Goal: Information Seeking & Learning: Learn about a topic

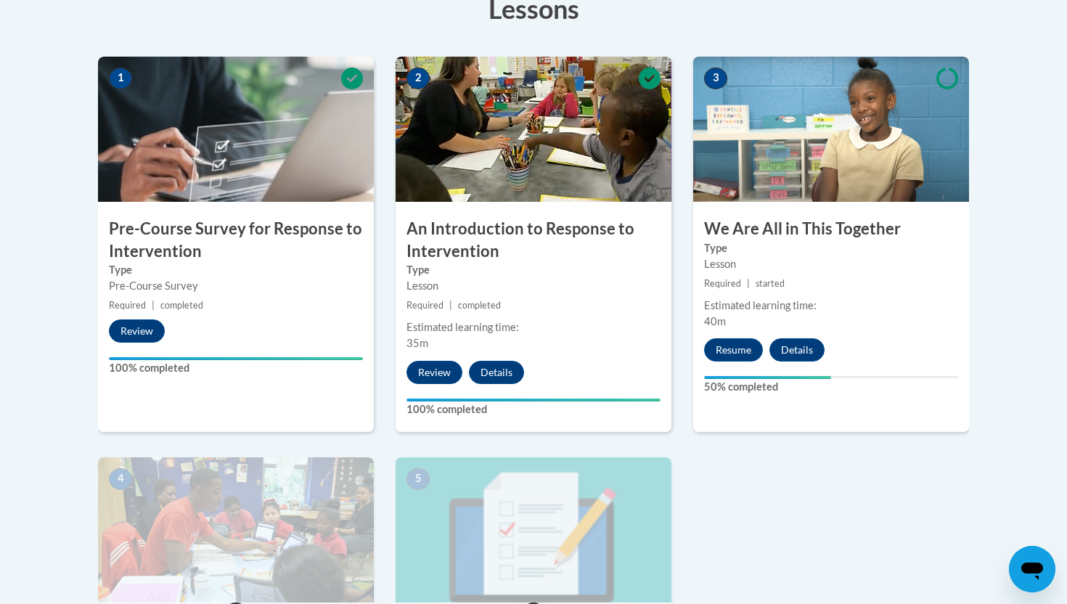
scroll to position [434, 0]
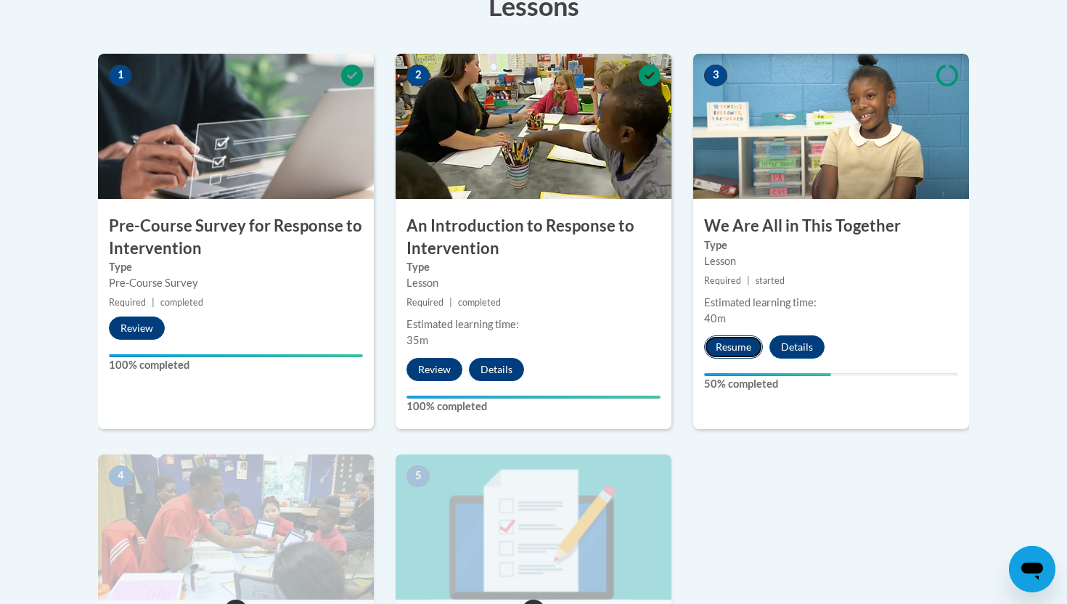
click at [730, 336] on button "Resume" at bounding box center [733, 346] width 59 height 23
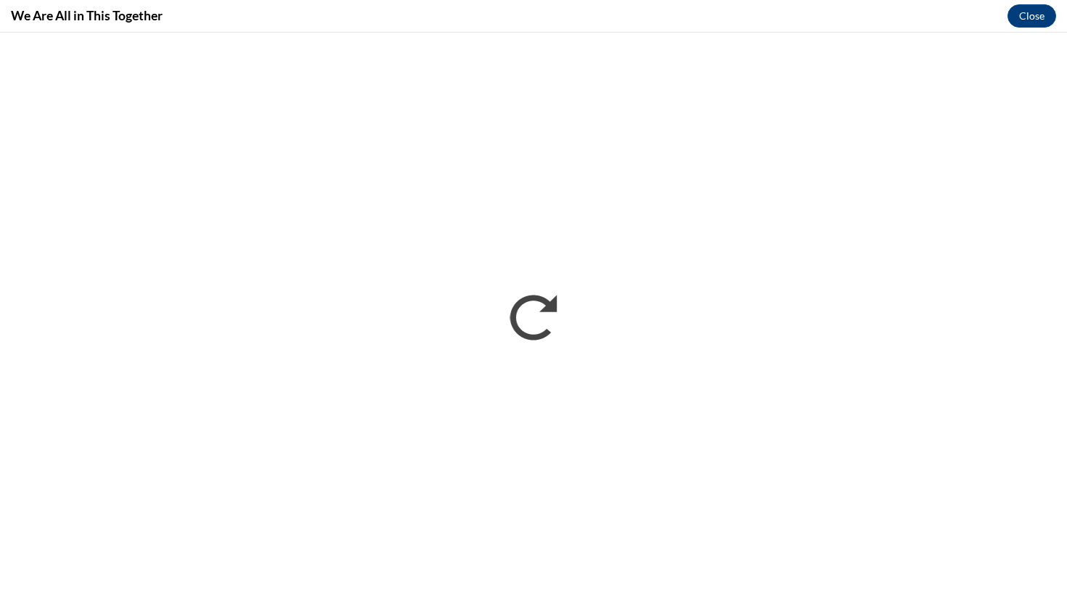
scroll to position [0, 0]
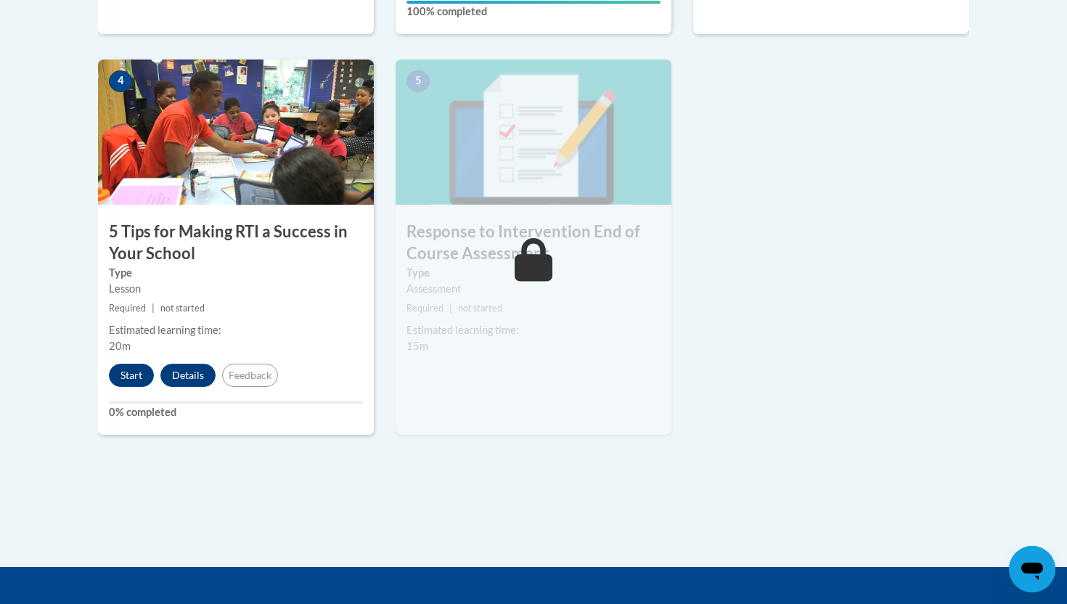
scroll to position [819, 0]
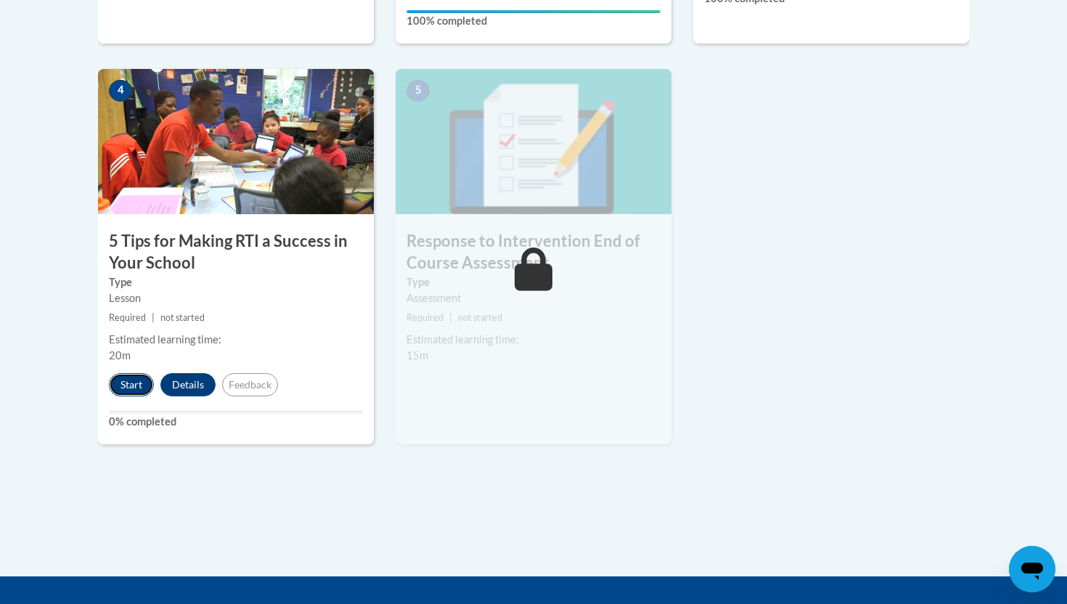
click at [126, 387] on button "Start" at bounding box center [131, 384] width 45 height 23
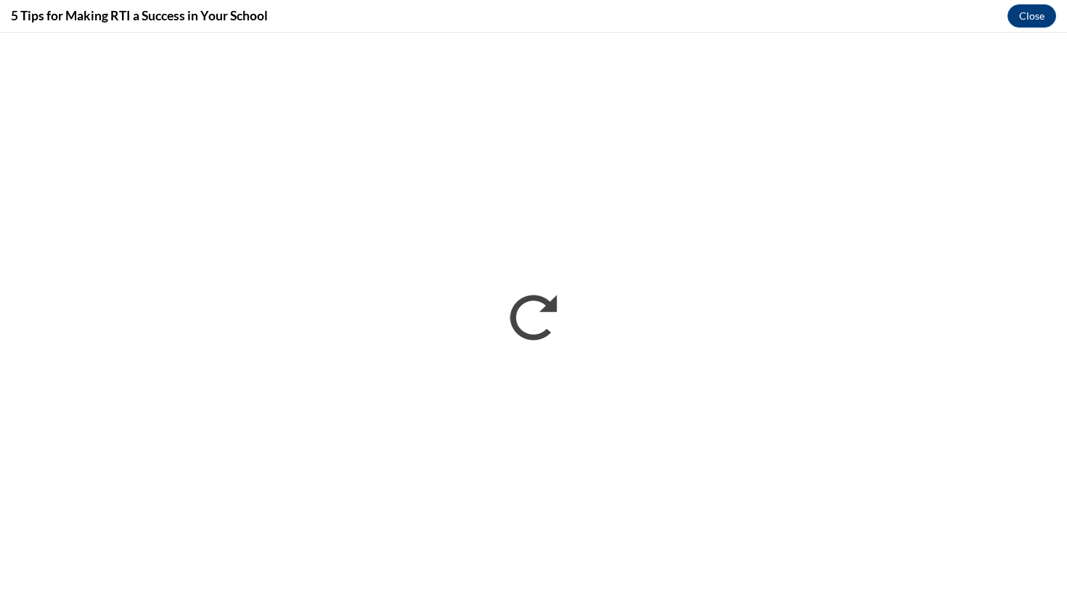
scroll to position [0, 0]
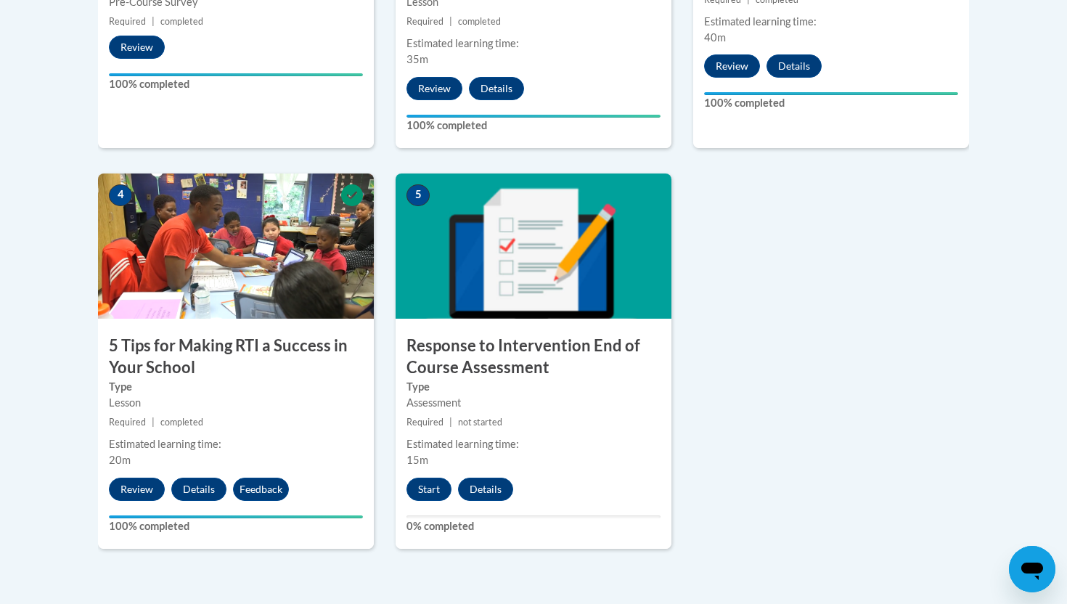
scroll to position [718, 0]
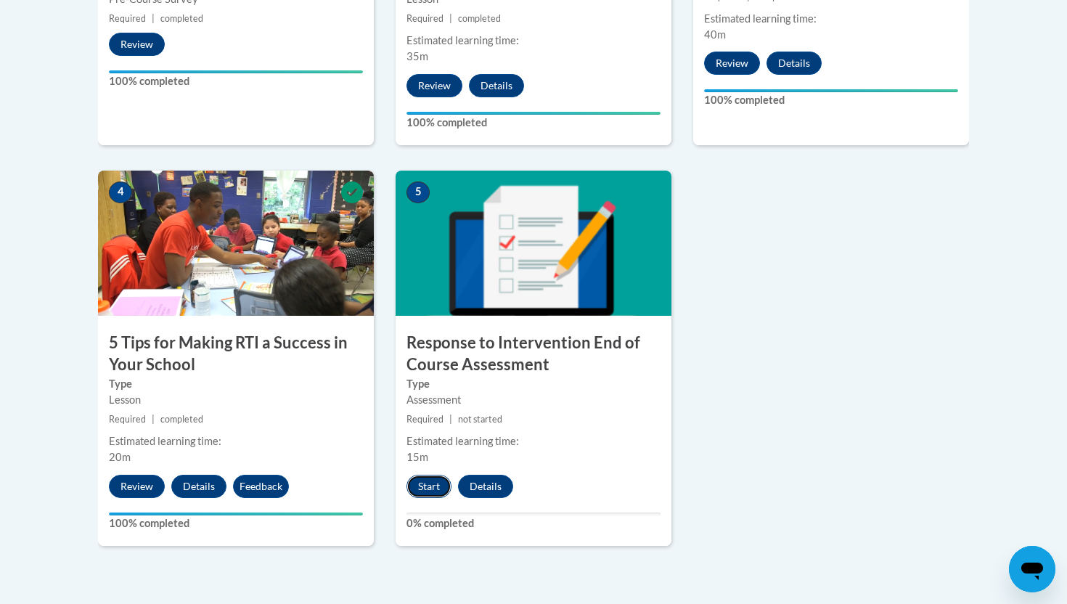
click at [433, 486] on button "Start" at bounding box center [428, 486] width 45 height 23
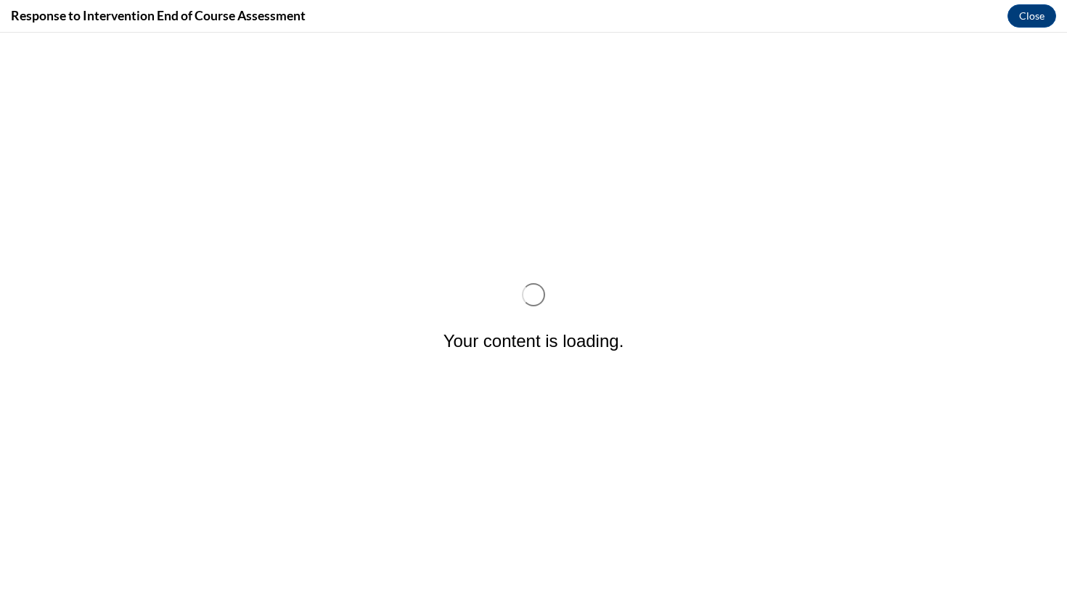
scroll to position [0, 0]
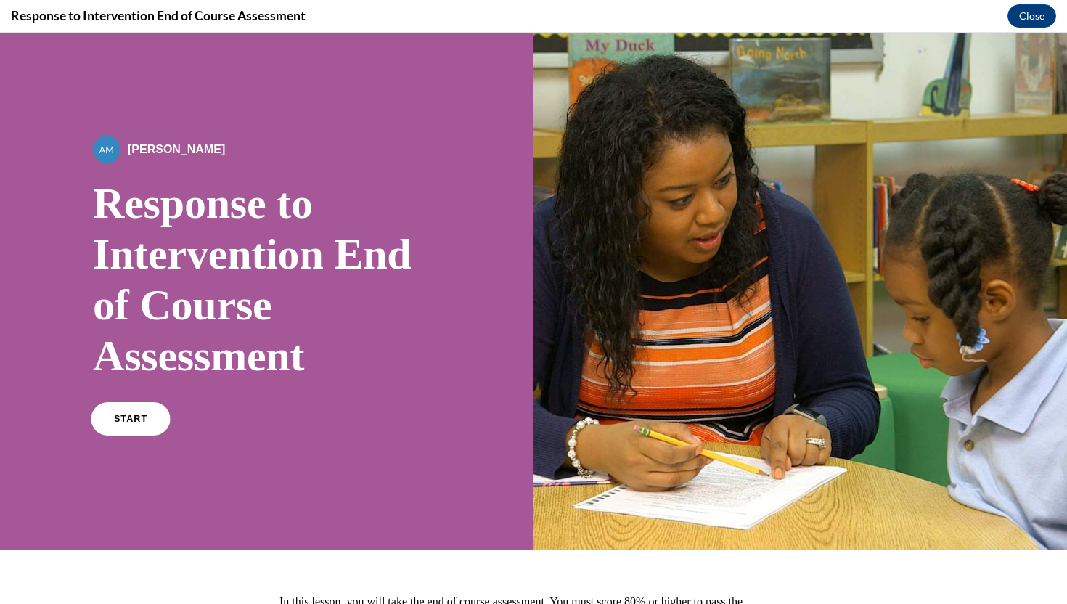
click at [114, 430] on link "START" at bounding box center [130, 418] width 79 height 33
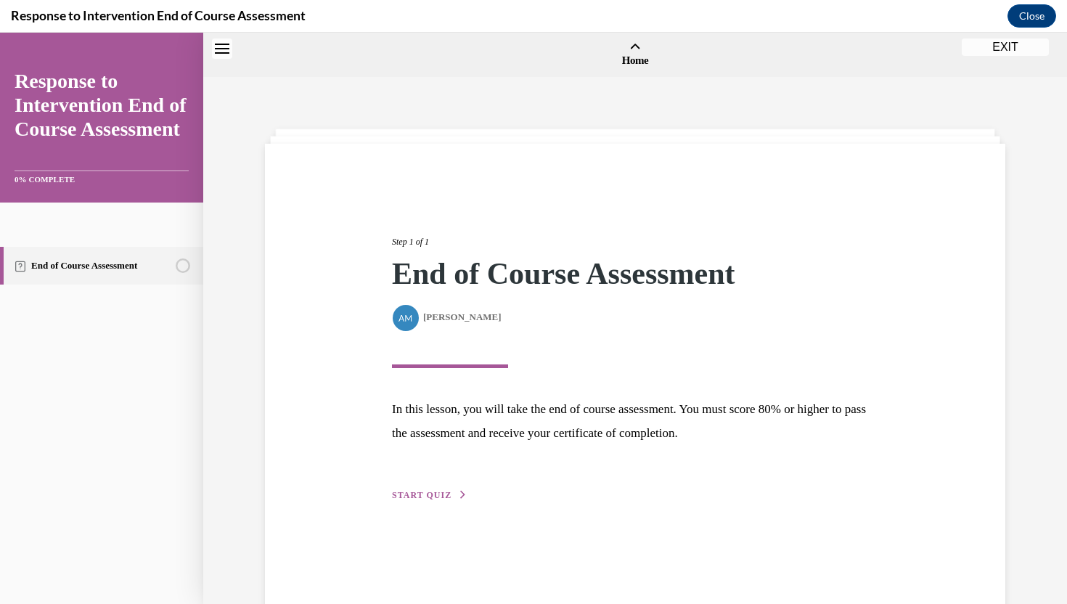
scroll to position [45, 0]
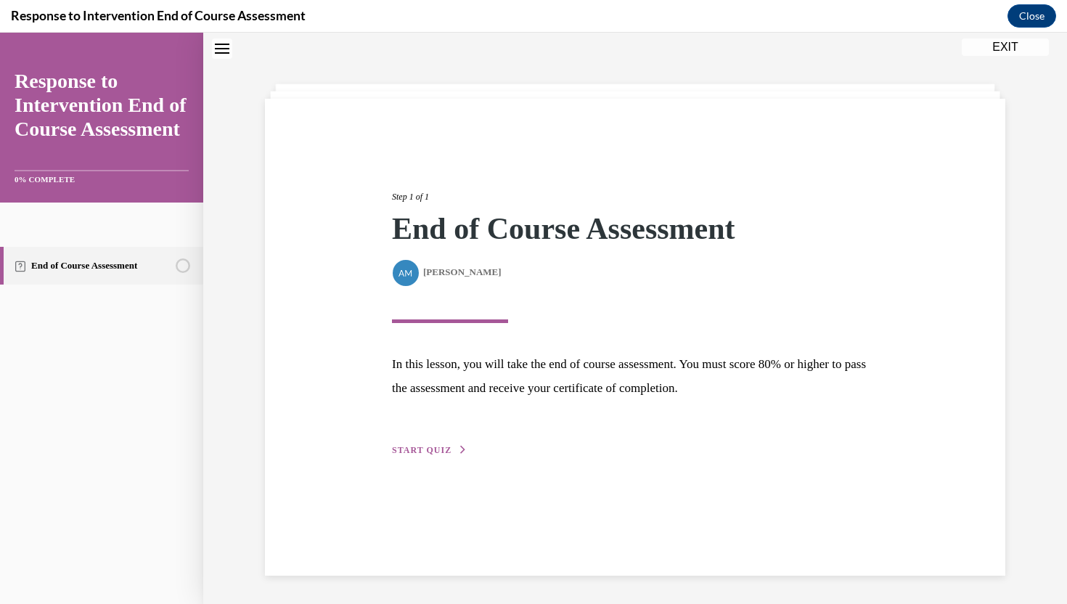
click at [447, 454] on span "START QUIZ" at bounding box center [422, 450] width 60 height 10
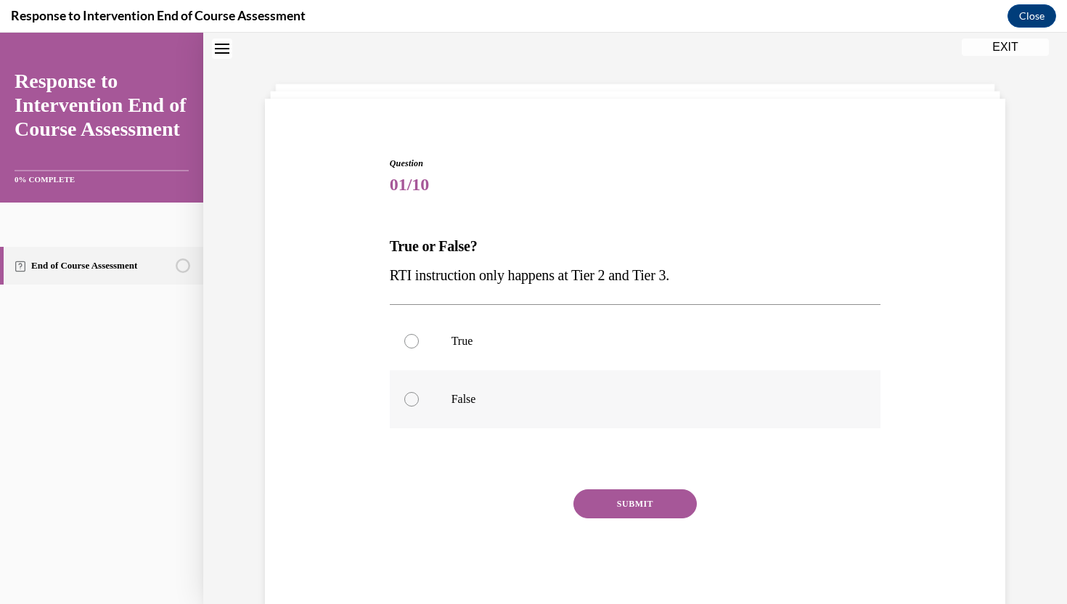
click at [488, 400] on p "False" at bounding box center [647, 399] width 393 height 15
click at [419, 400] on input "False" at bounding box center [411, 399] width 15 height 15
radio input "true"
click at [617, 513] on button "SUBMIT" at bounding box center [634, 503] width 123 height 29
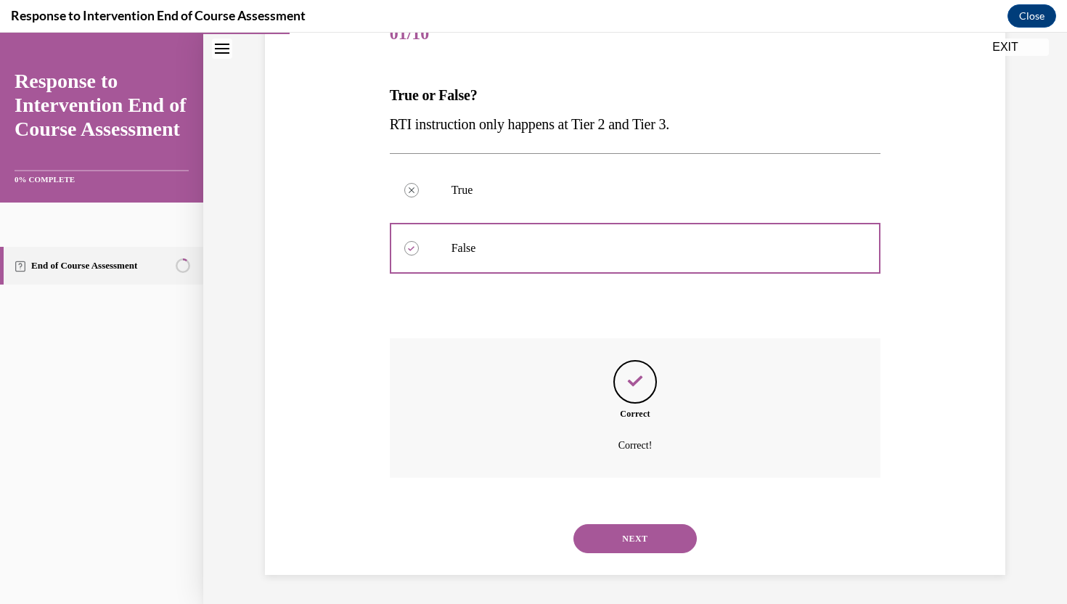
click at [617, 549] on button "NEXT" at bounding box center [634, 538] width 123 height 29
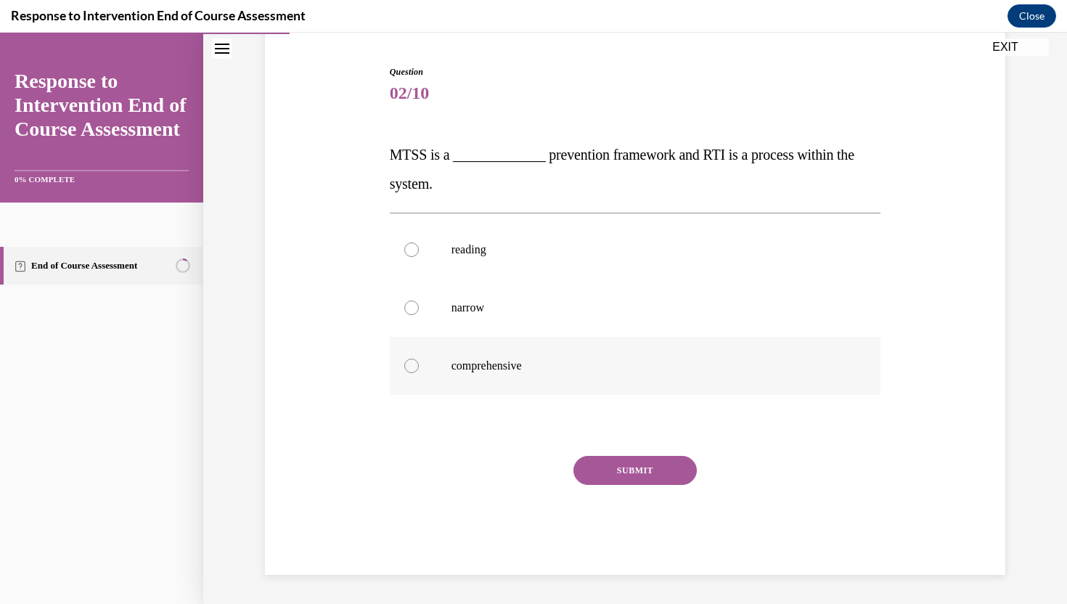
click at [486, 373] on label "comprehensive" at bounding box center [635, 366] width 491 height 58
click at [419, 373] on input "comprehensive" at bounding box center [411, 365] width 15 height 15
radio input "true"
click at [587, 477] on button "SUBMIT" at bounding box center [634, 470] width 123 height 29
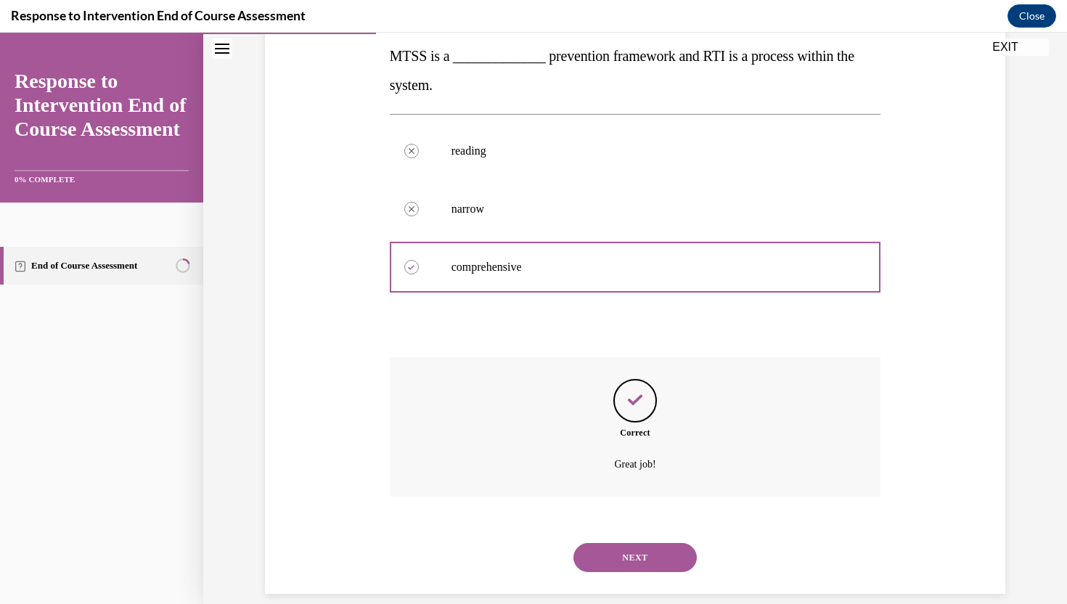
scroll to position [254, 0]
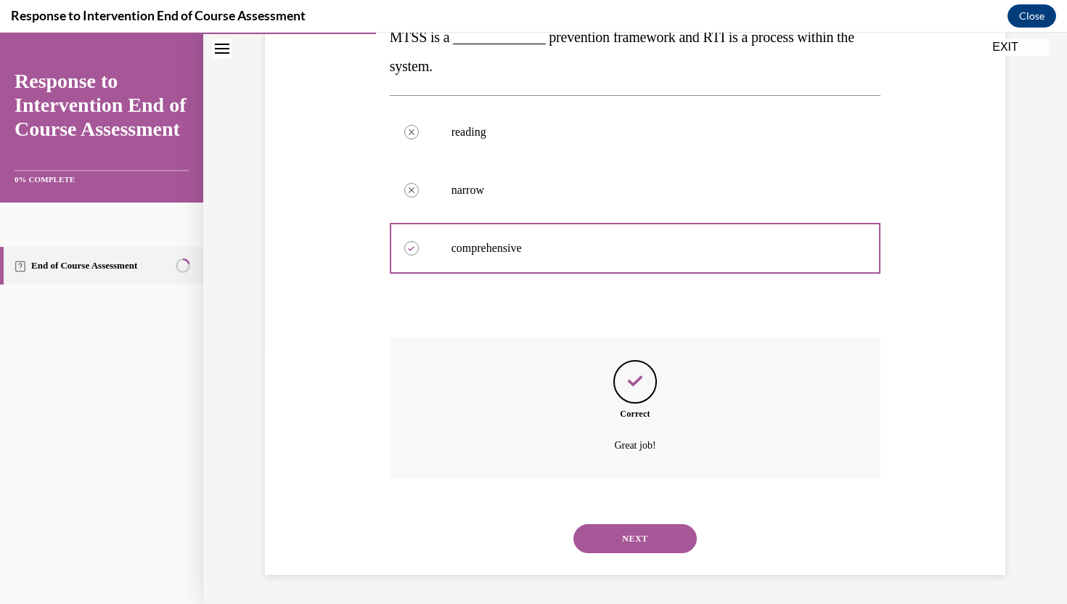
click at [624, 549] on button "NEXT" at bounding box center [634, 538] width 123 height 29
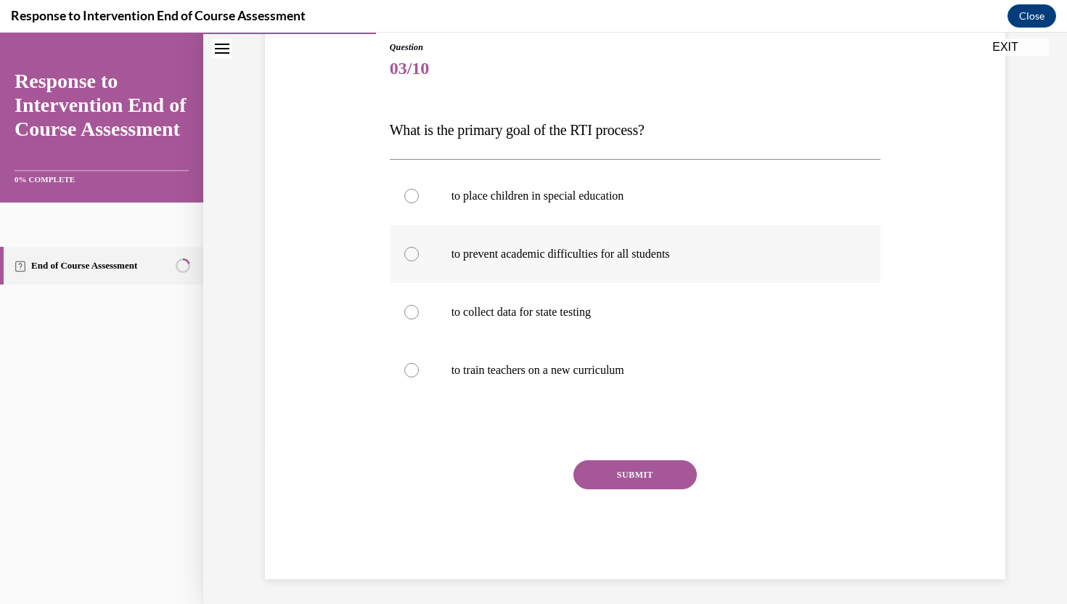
click at [578, 279] on label "to prevent academic difficulties for all students" at bounding box center [635, 254] width 491 height 58
click at [419, 261] on input "to prevent academic difficulties for all students" at bounding box center [411, 254] width 15 height 15
radio input "true"
click at [606, 464] on button "SUBMIT" at bounding box center [634, 474] width 123 height 29
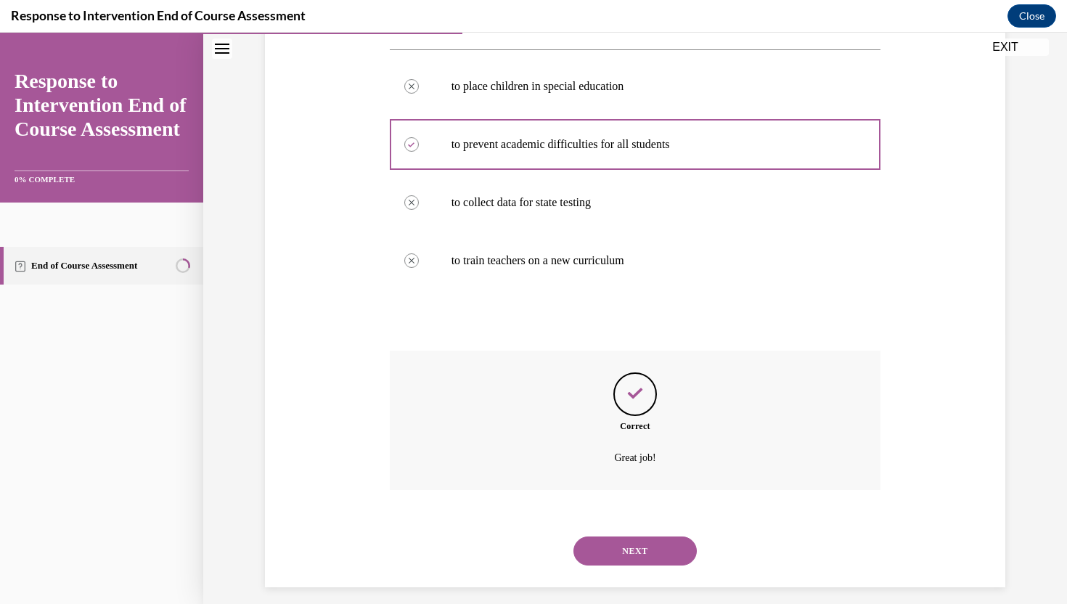
scroll to position [283, 0]
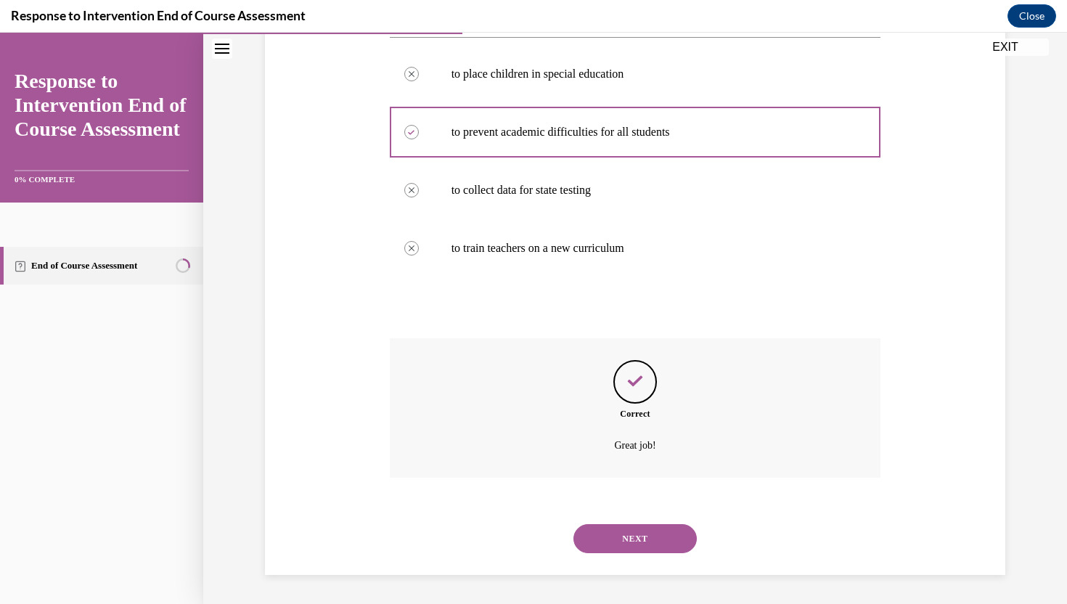
click at [616, 538] on button "NEXT" at bounding box center [634, 538] width 123 height 29
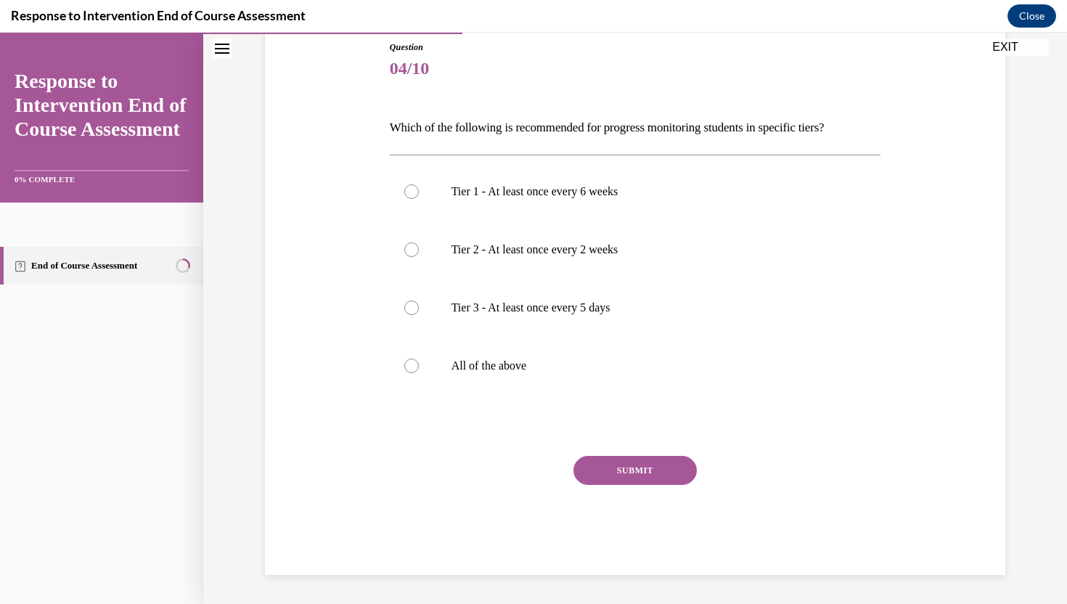
scroll to position [161, 0]
click at [437, 367] on label "All of the above" at bounding box center [635, 366] width 491 height 58
click at [419, 367] on input "All of the above" at bounding box center [411, 365] width 15 height 15
radio input "true"
click at [604, 467] on button "SUBMIT" at bounding box center [634, 470] width 123 height 29
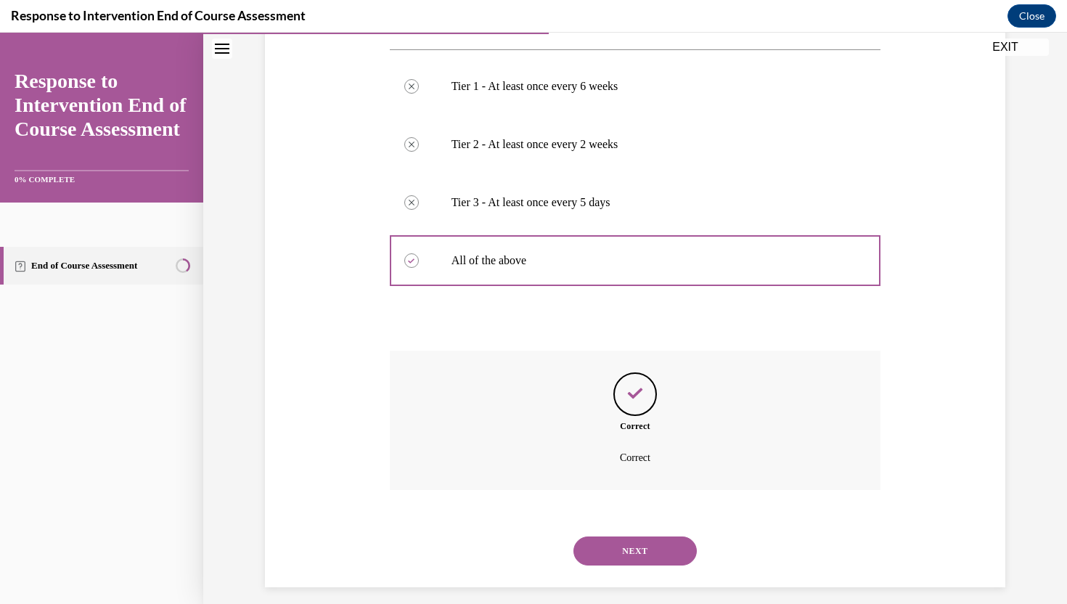
scroll to position [279, 0]
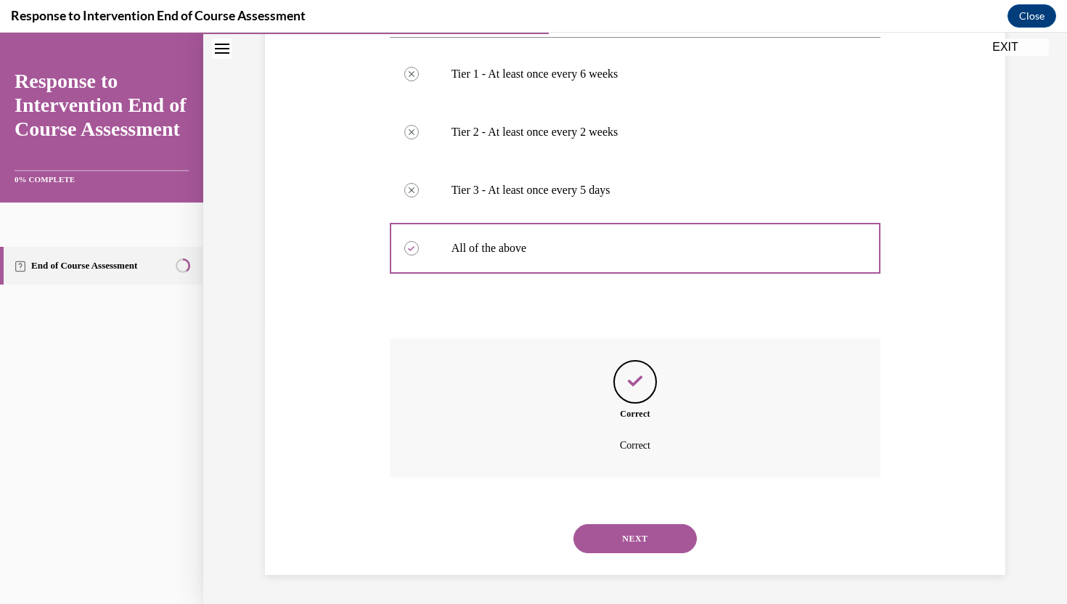
click at [651, 556] on div "NEXT" at bounding box center [635, 538] width 491 height 58
click at [644, 533] on button "NEXT" at bounding box center [634, 538] width 123 height 29
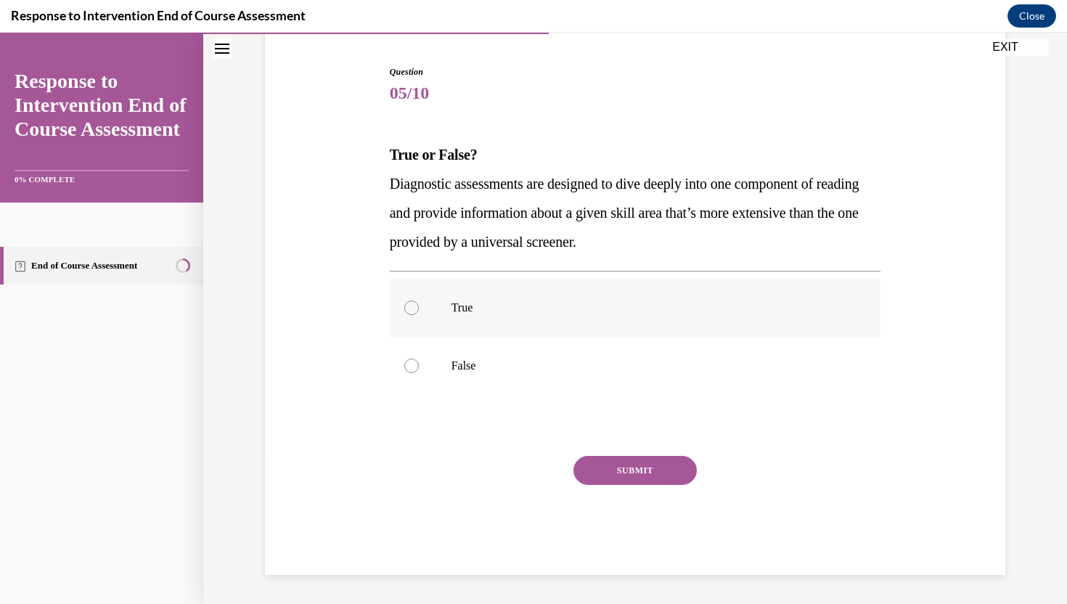
click at [641, 319] on label "True" at bounding box center [635, 308] width 491 height 58
click at [419, 315] on input "True" at bounding box center [411, 307] width 15 height 15
radio input "true"
click at [624, 464] on button "SUBMIT" at bounding box center [634, 470] width 123 height 29
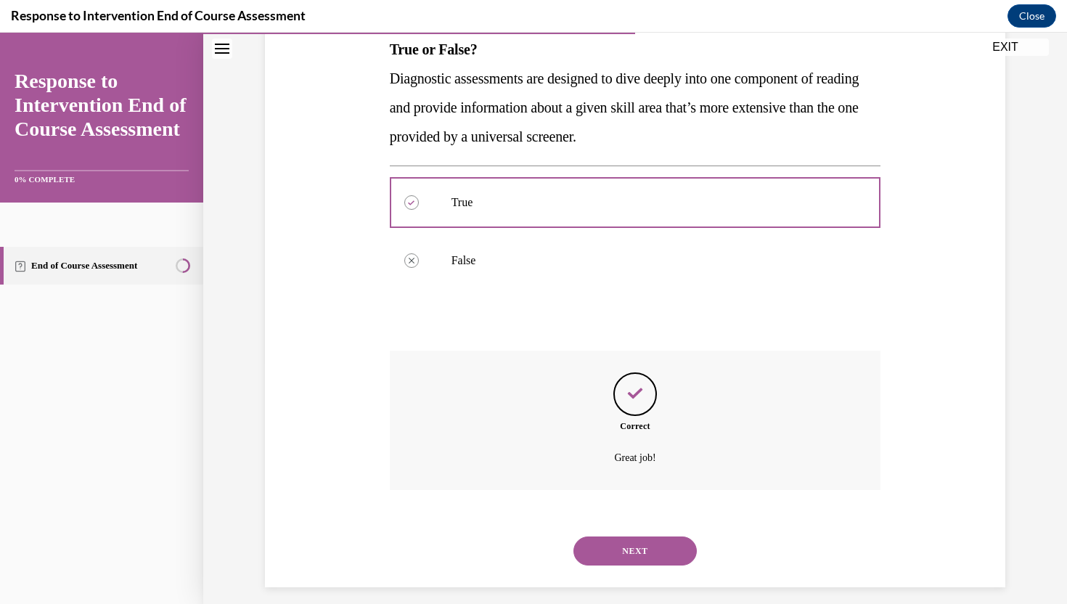
scroll to position [254, 0]
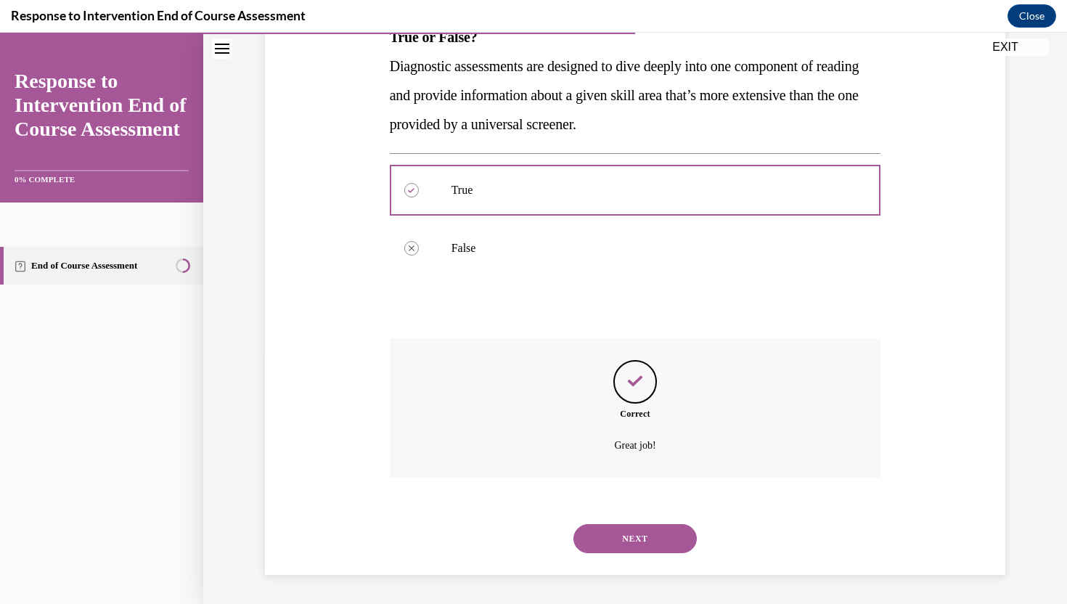
click at [607, 538] on button "NEXT" at bounding box center [634, 538] width 123 height 29
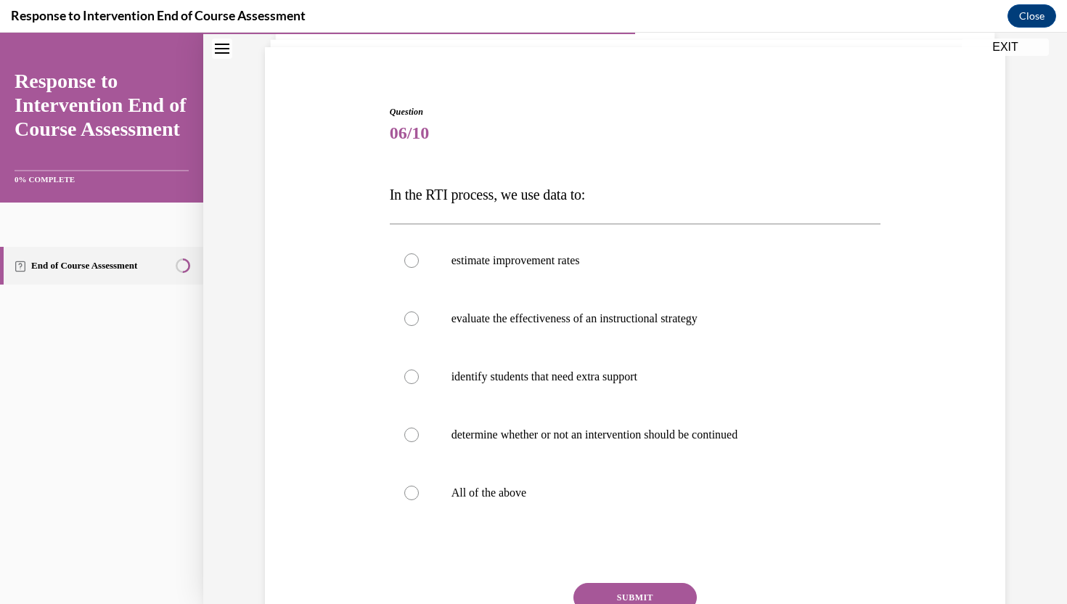
scroll to position [100, 0]
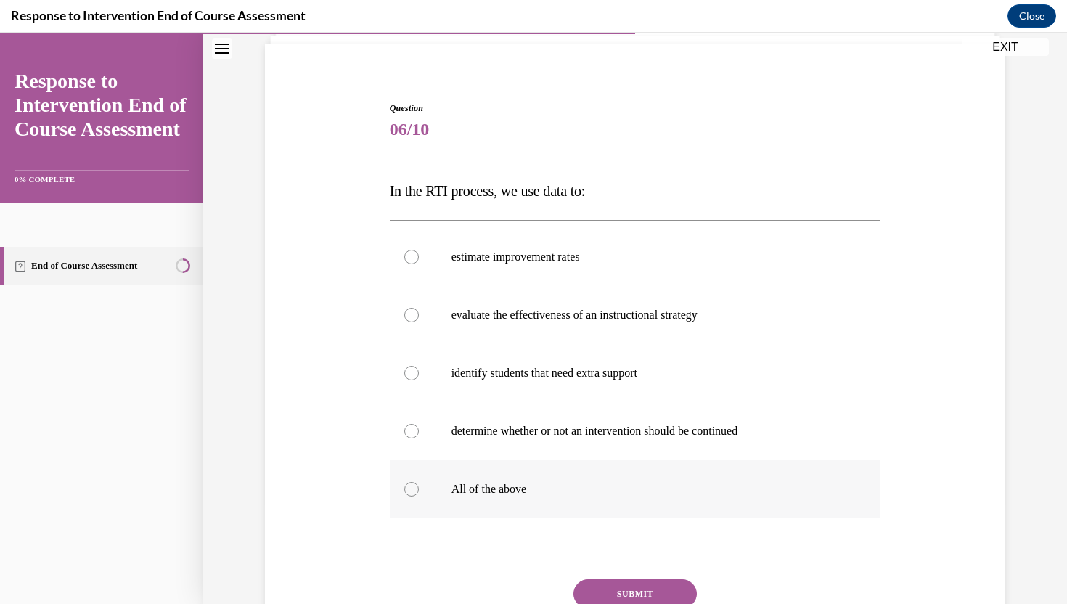
click at [565, 484] on p "All of the above" at bounding box center [647, 489] width 393 height 15
click at [419, 484] on input "All of the above" at bounding box center [411, 489] width 15 height 15
radio input "true"
click at [624, 587] on button "SUBMIT" at bounding box center [634, 593] width 123 height 29
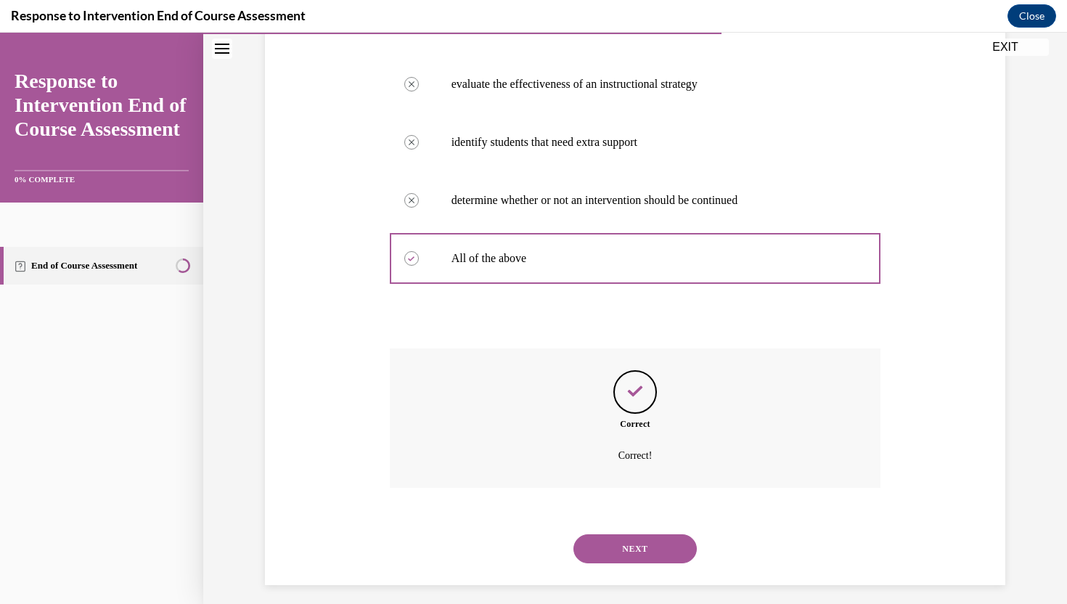
scroll to position [341, 0]
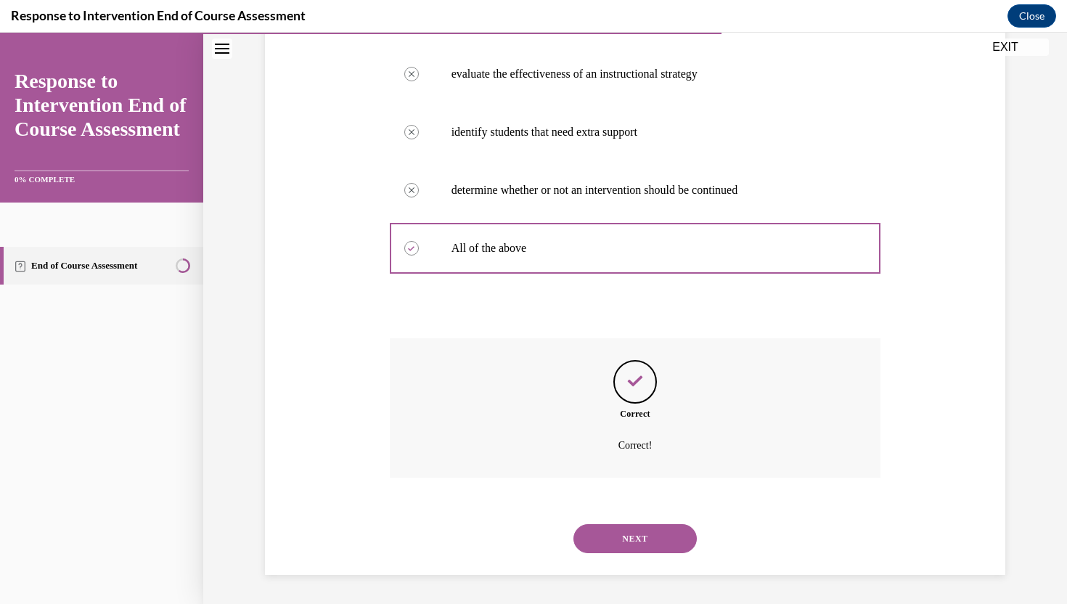
click at [633, 529] on button "NEXT" at bounding box center [634, 538] width 123 height 29
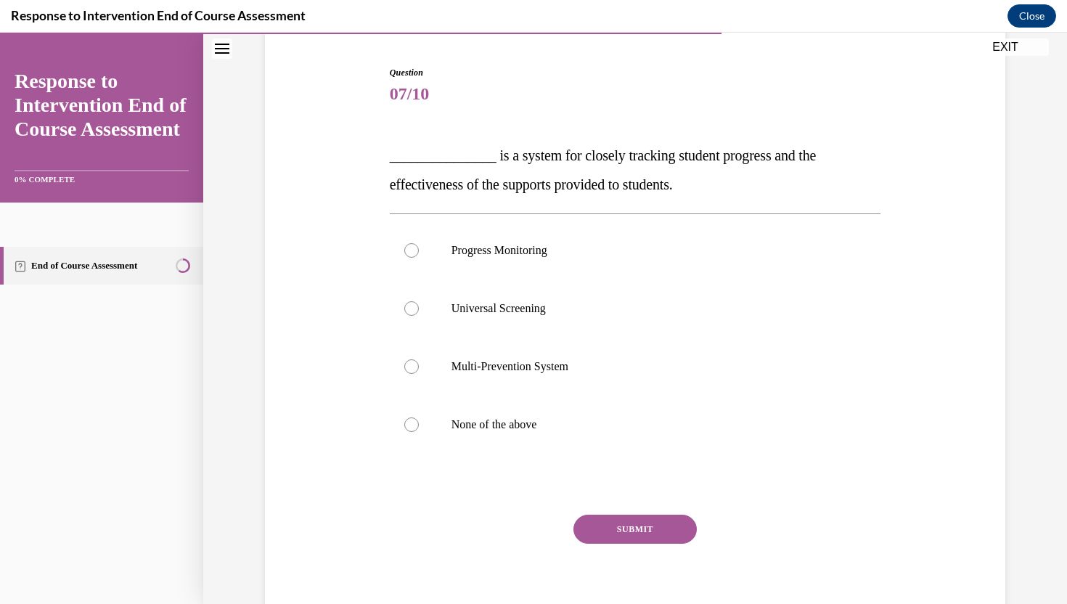
scroll to position [133, 0]
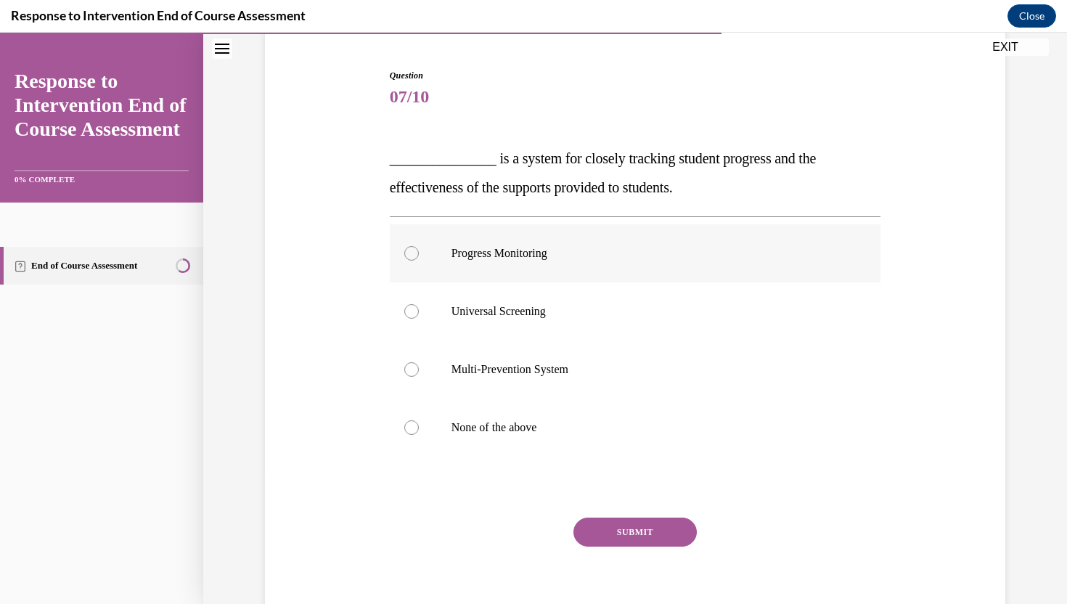
click at [546, 273] on label "Progress Monitoring" at bounding box center [635, 253] width 491 height 58
click at [419, 261] on input "Progress Monitoring" at bounding box center [411, 253] width 15 height 15
radio input "true"
click at [604, 526] on button "SUBMIT" at bounding box center [634, 531] width 123 height 29
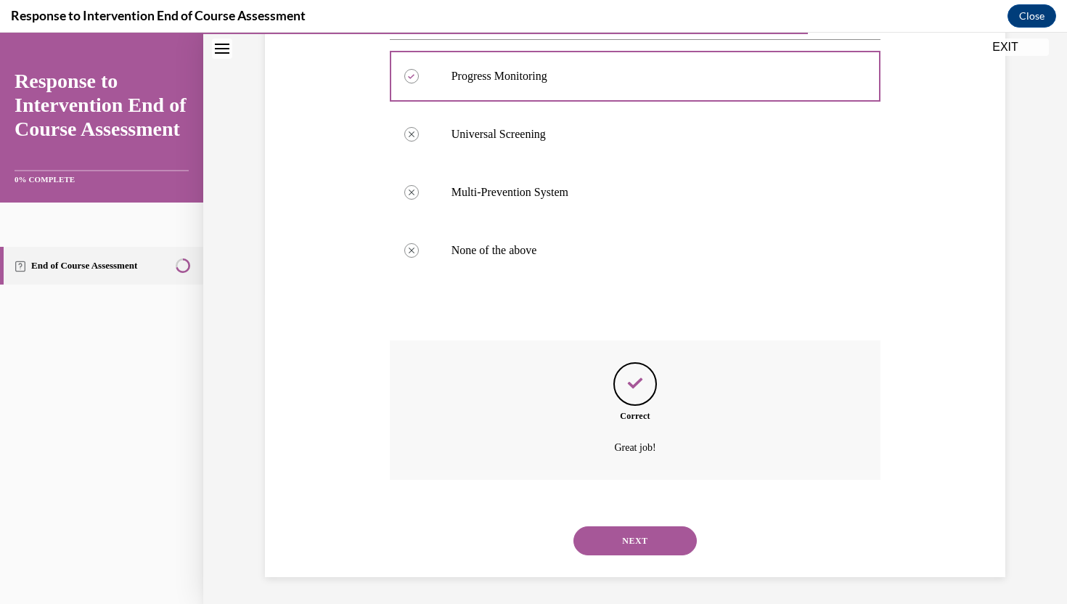
scroll to position [312, 0]
click at [615, 542] on button "NEXT" at bounding box center [634, 538] width 123 height 29
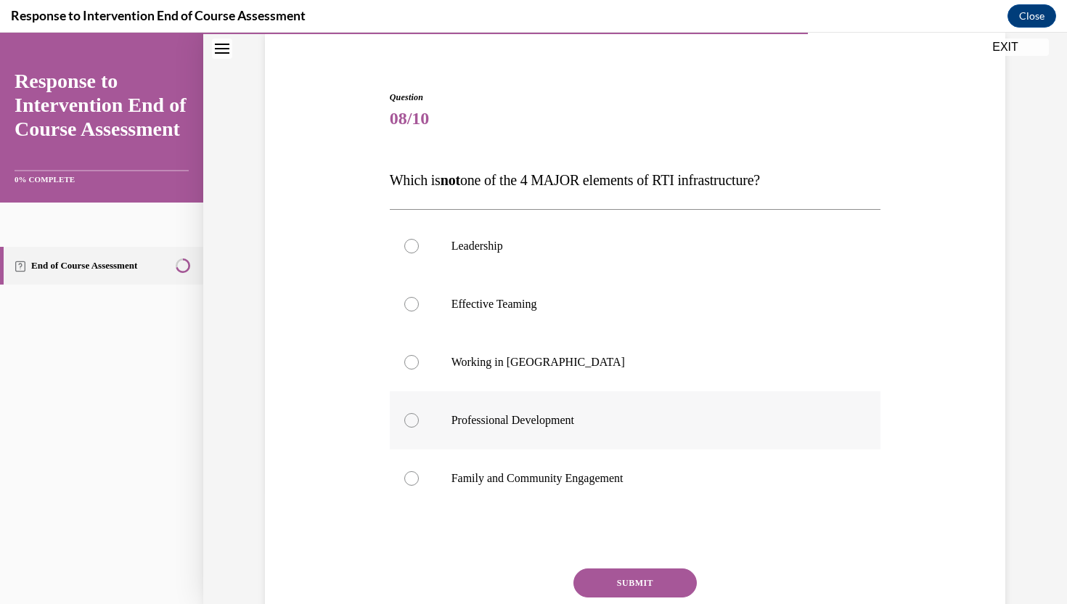
scroll to position [138, 0]
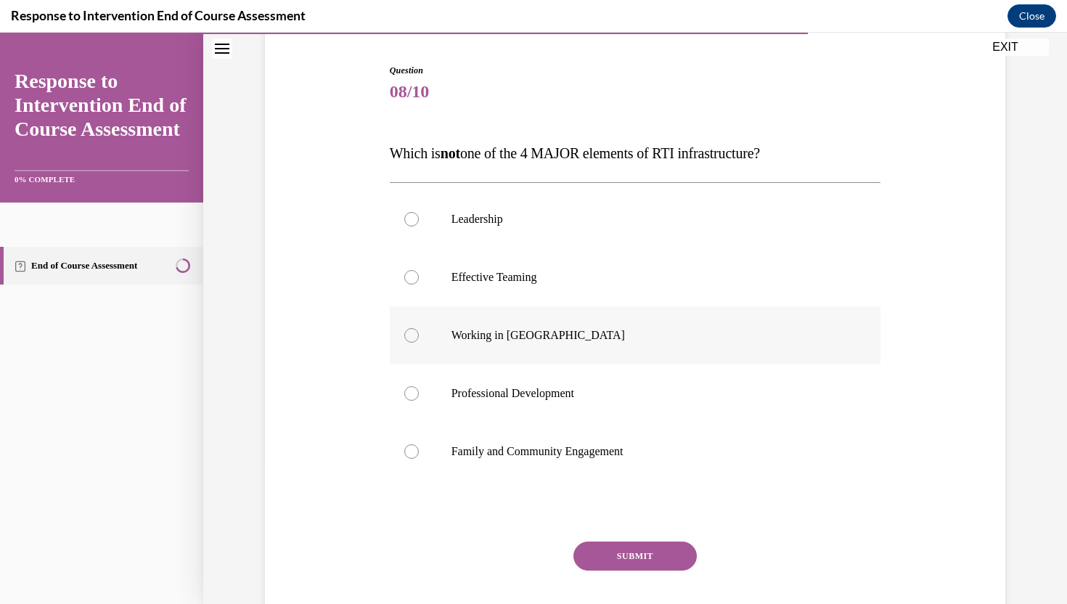
click at [542, 337] on p "Working in [GEOGRAPHIC_DATA]" at bounding box center [647, 335] width 393 height 15
click at [419, 337] on input "Working in [GEOGRAPHIC_DATA]" at bounding box center [411, 335] width 15 height 15
radio input "true"
click at [618, 559] on button "SUBMIT" at bounding box center [634, 555] width 123 height 29
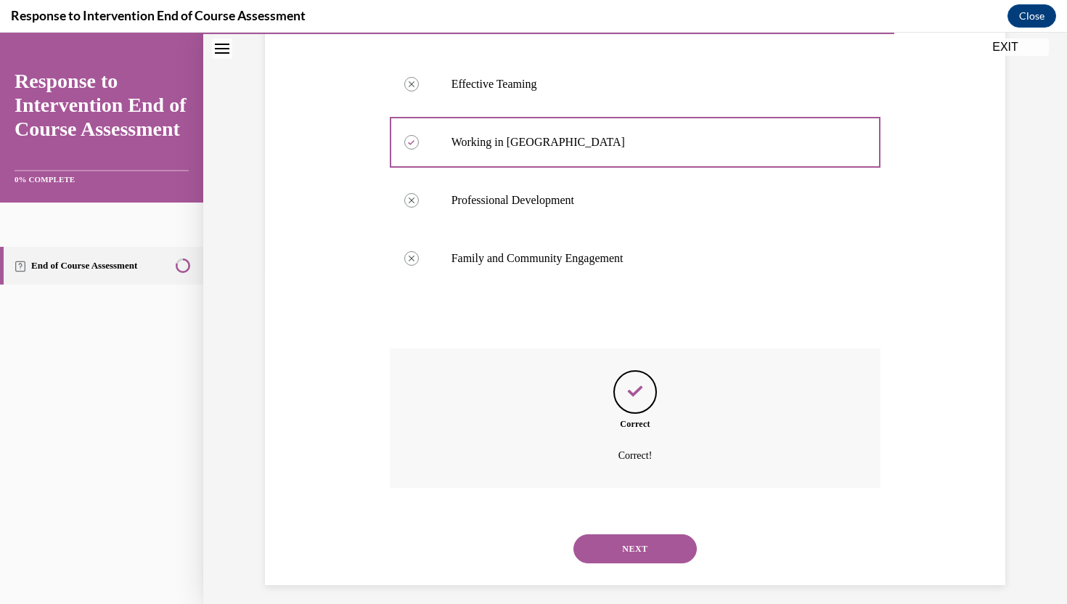
scroll to position [341, 0]
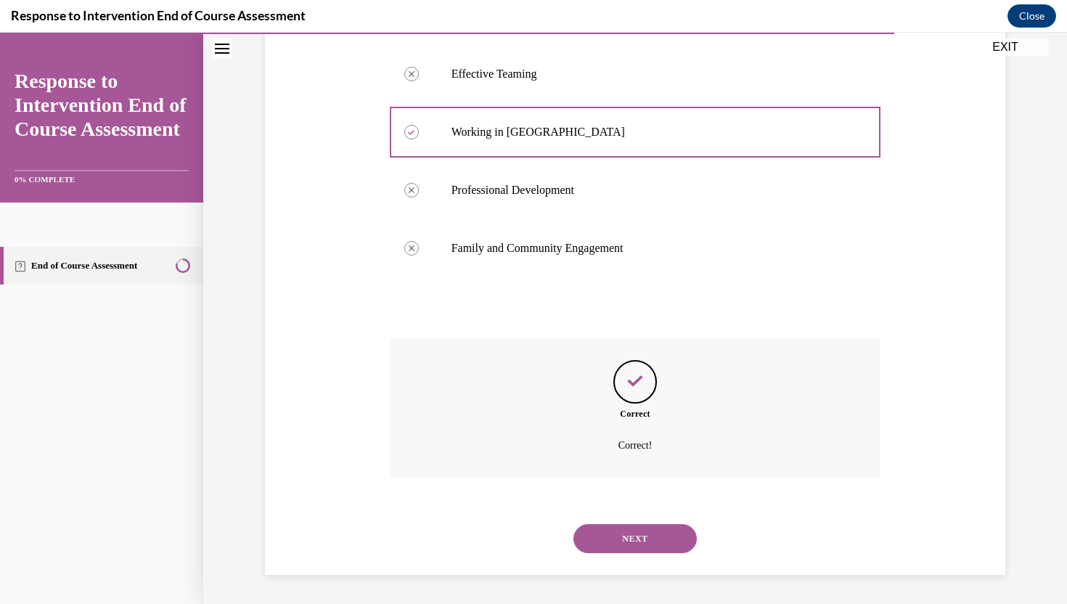
click at [639, 538] on button "NEXT" at bounding box center [634, 538] width 123 height 29
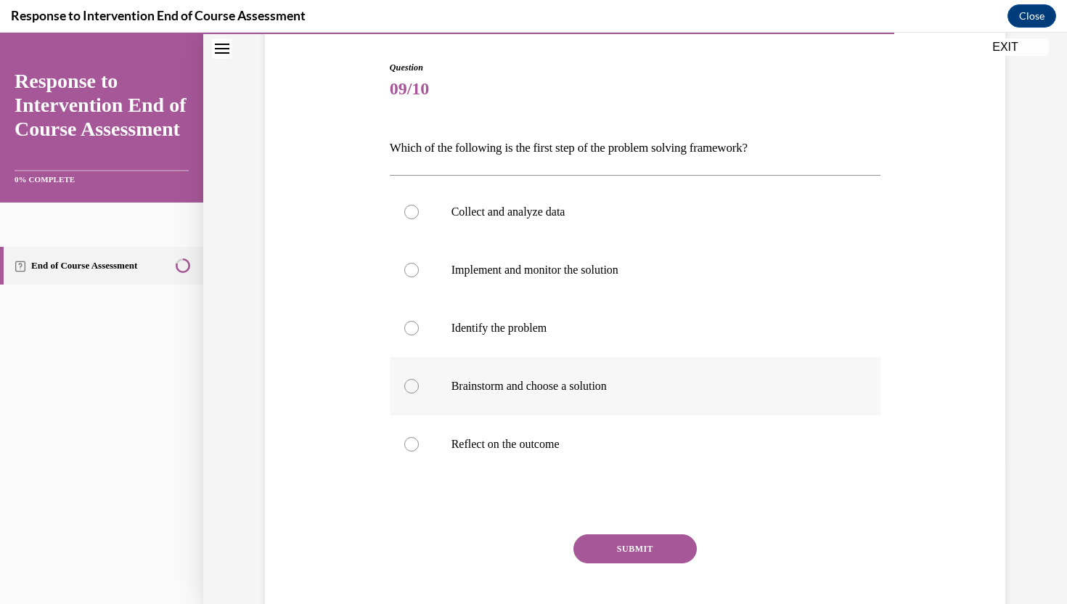
scroll to position [144, 0]
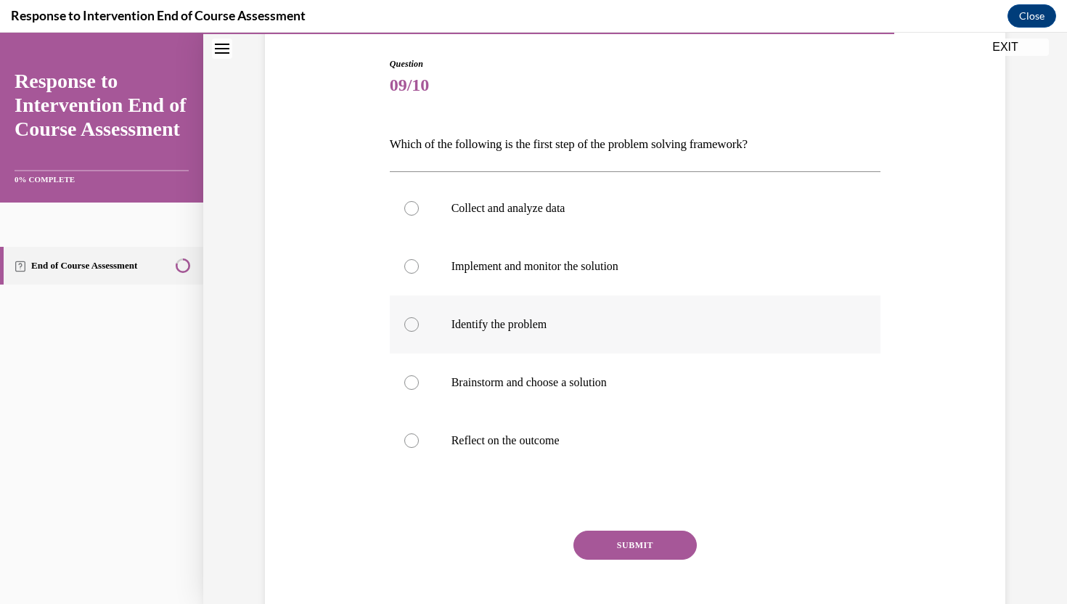
click at [695, 342] on label "Identify the problem" at bounding box center [635, 324] width 491 height 58
click at [419, 332] on input "Identify the problem" at bounding box center [411, 324] width 15 height 15
radio input "true"
click at [636, 544] on button "SUBMIT" at bounding box center [634, 544] width 123 height 29
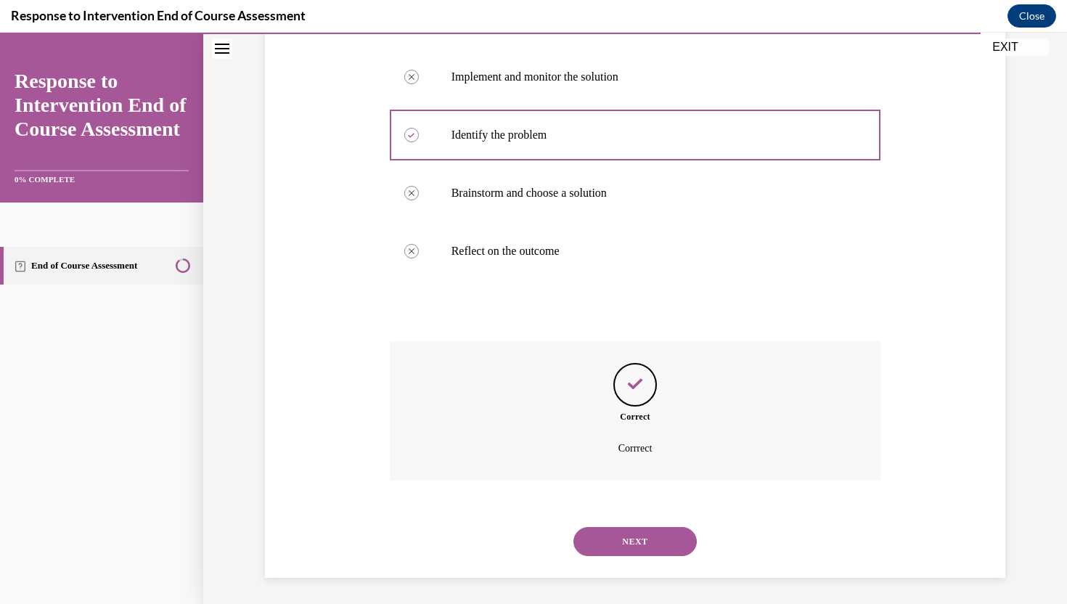
scroll to position [337, 0]
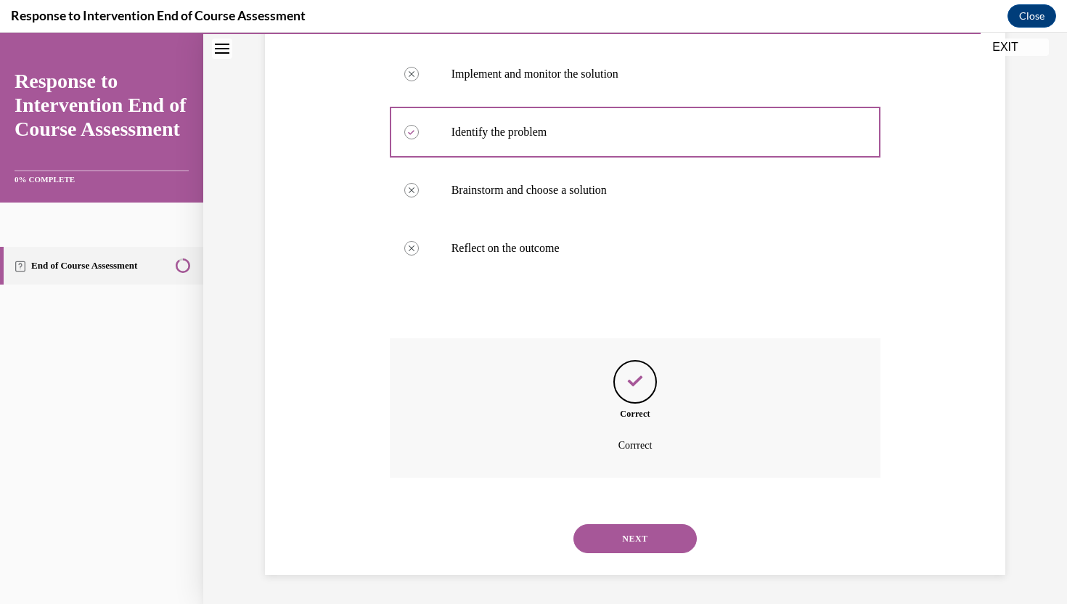
click at [613, 563] on div "NEXT" at bounding box center [635, 538] width 491 height 58
click at [613, 545] on button "NEXT" at bounding box center [634, 538] width 123 height 29
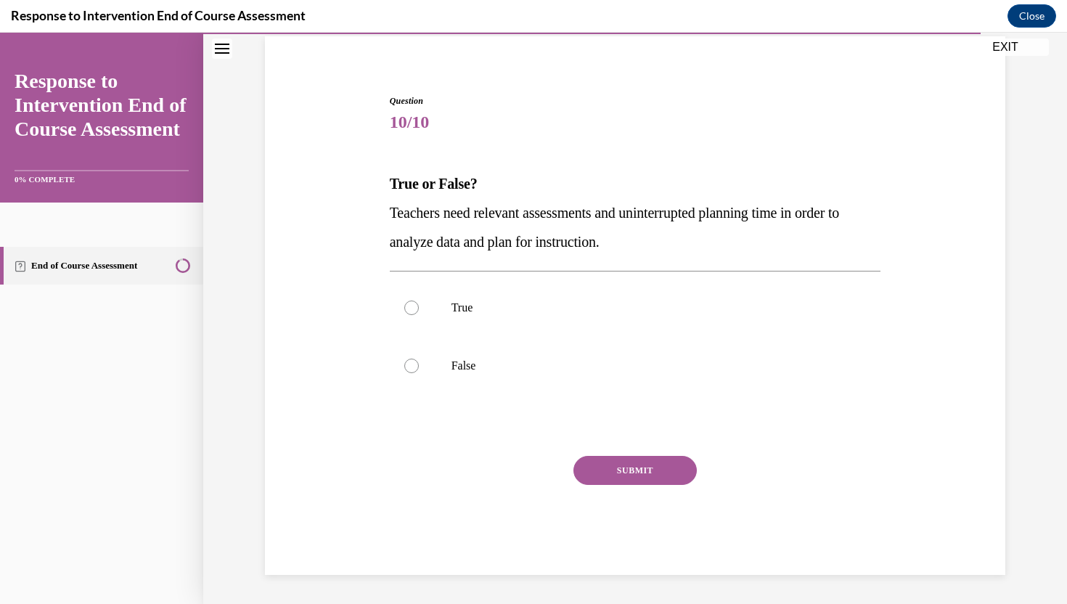
scroll to position [107, 0]
click at [645, 313] on p "True" at bounding box center [647, 307] width 393 height 15
click at [419, 313] on input "True" at bounding box center [411, 307] width 15 height 15
radio input "true"
click at [620, 472] on button "SUBMIT" at bounding box center [634, 470] width 123 height 29
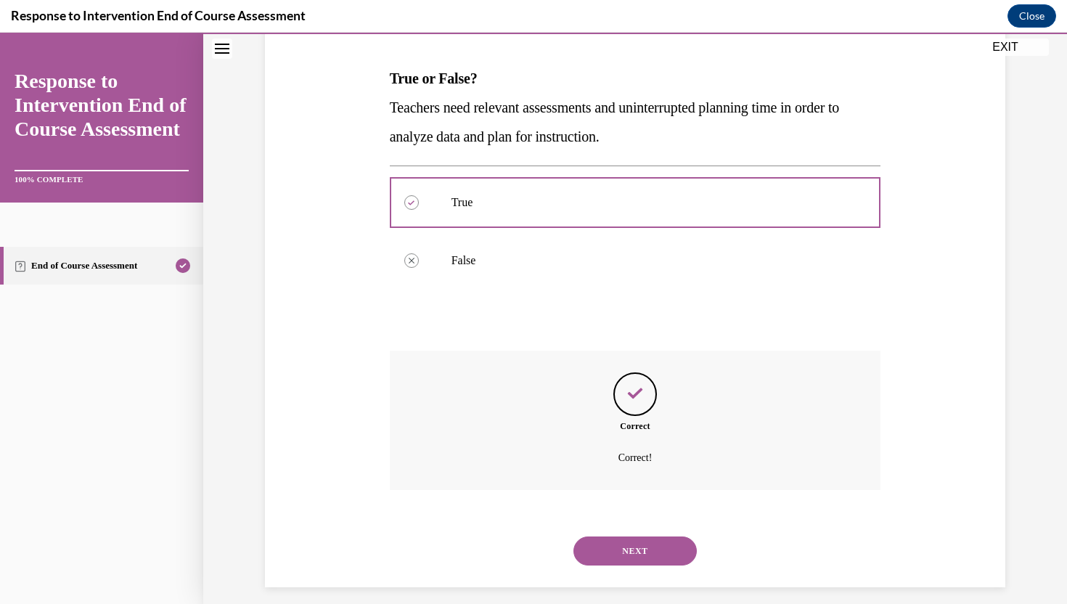
scroll to position [225, 0]
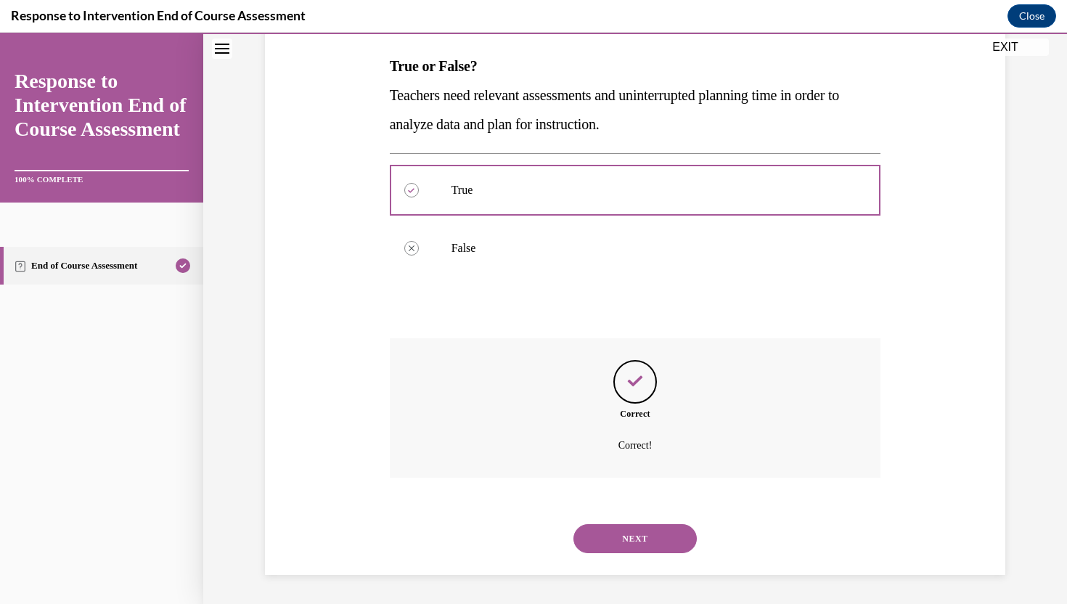
click at [611, 542] on button "NEXT" at bounding box center [634, 538] width 123 height 29
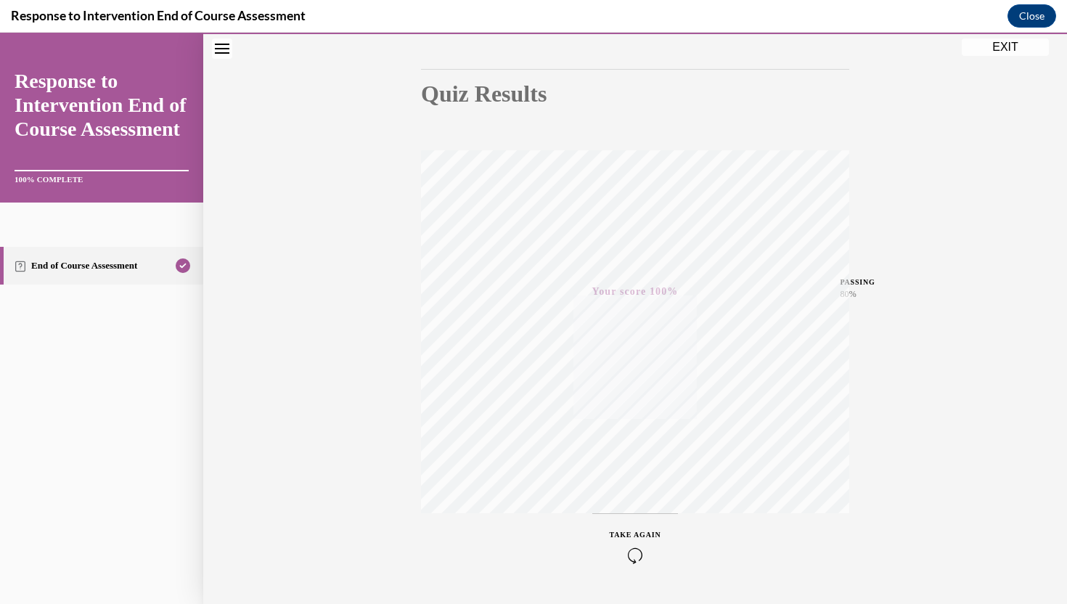
scroll to position [127, 0]
click at [985, 44] on button "EXIT" at bounding box center [1005, 46] width 87 height 17
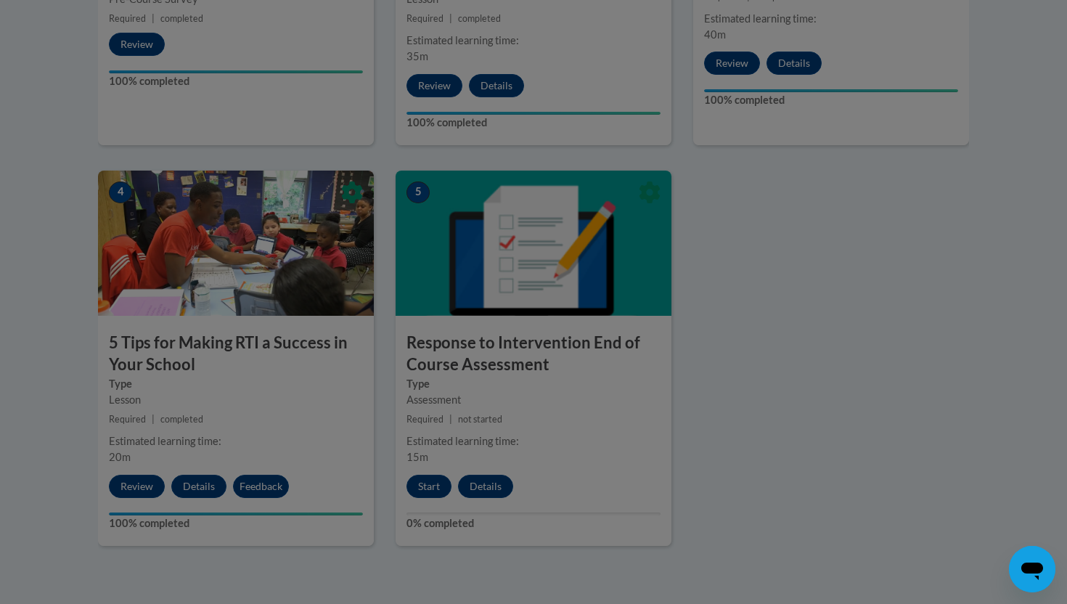
click at [730, 356] on div at bounding box center [533, 302] width 1067 height 604
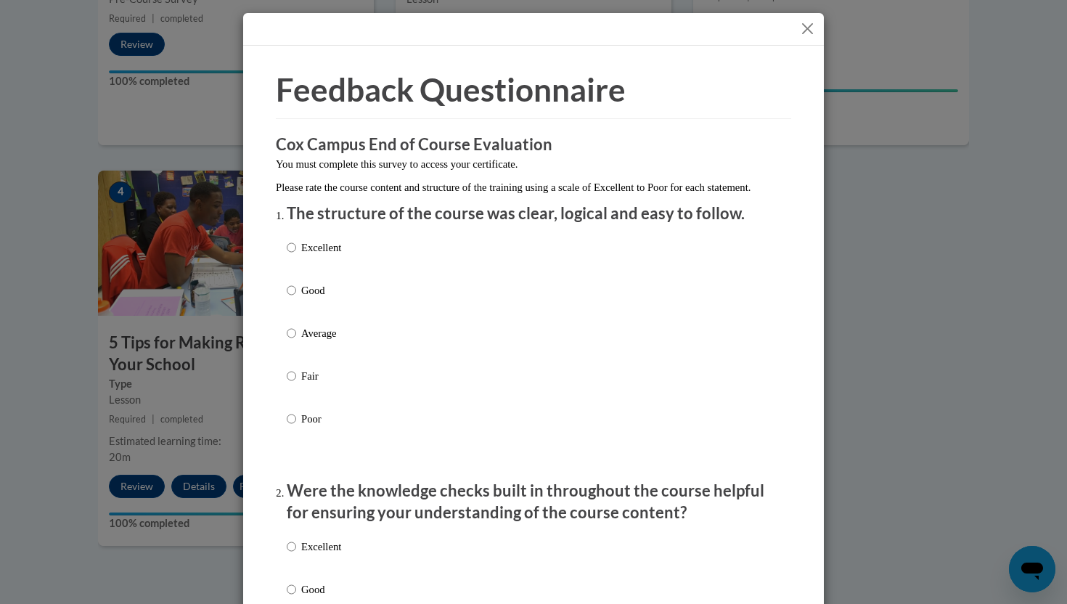
click at [340, 255] on p "Excellent" at bounding box center [321, 247] width 40 height 16
click at [296, 255] on input "Excellent" at bounding box center [291, 247] width 9 height 16
radio input "true"
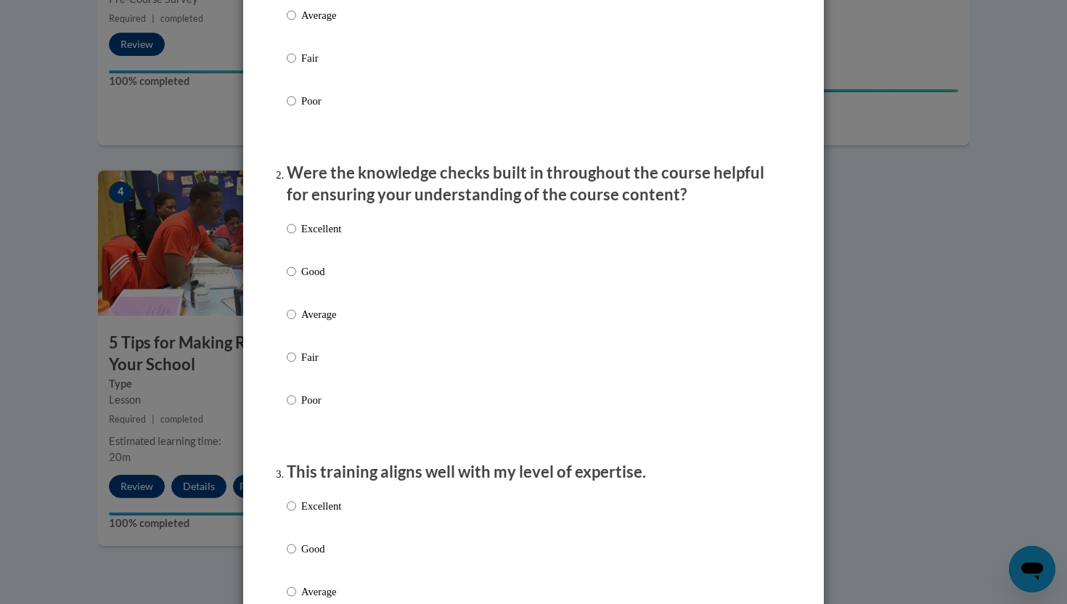
scroll to position [386, 0]
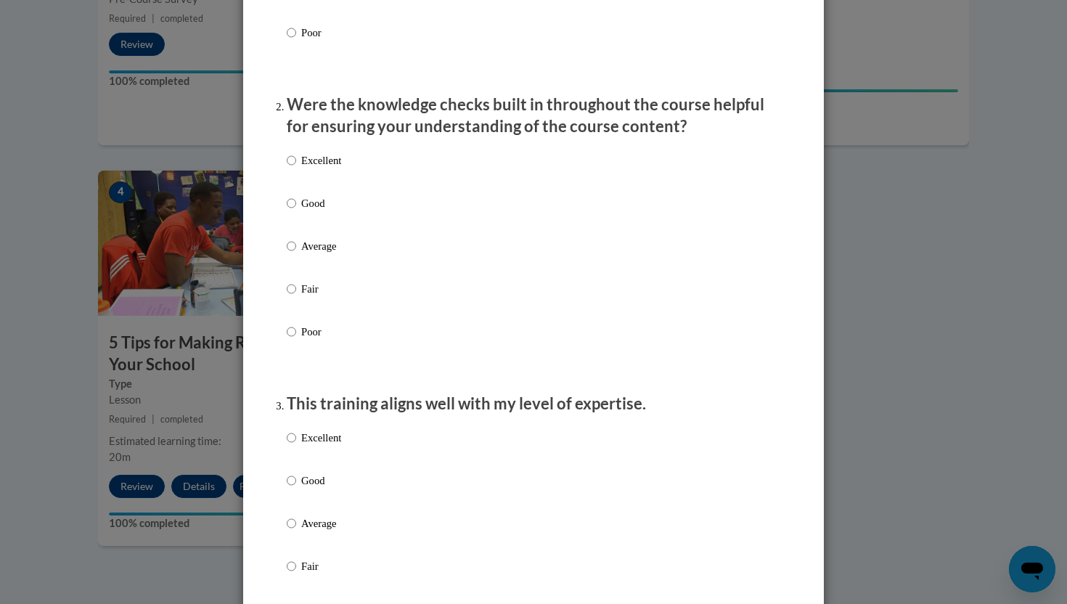
click at [335, 168] on p "Excellent" at bounding box center [321, 160] width 40 height 16
click at [296, 168] on input "Excellent" at bounding box center [291, 160] width 9 height 16
radio input "true"
click at [300, 446] on label "Excellent" at bounding box center [314, 449] width 54 height 39
click at [296, 446] on input "Excellent" at bounding box center [291, 438] width 9 height 16
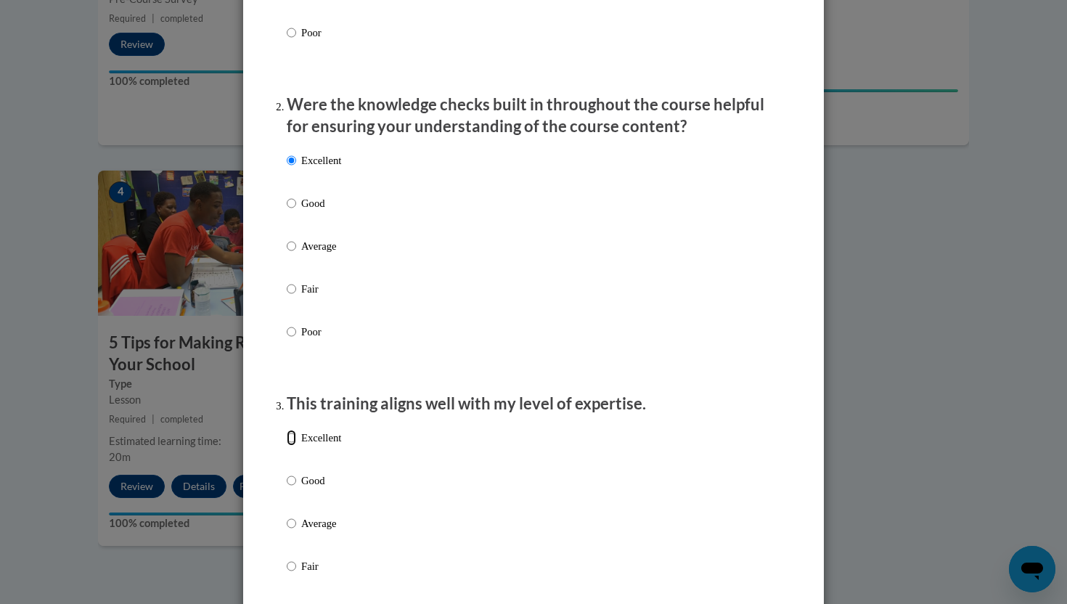
radio input "true"
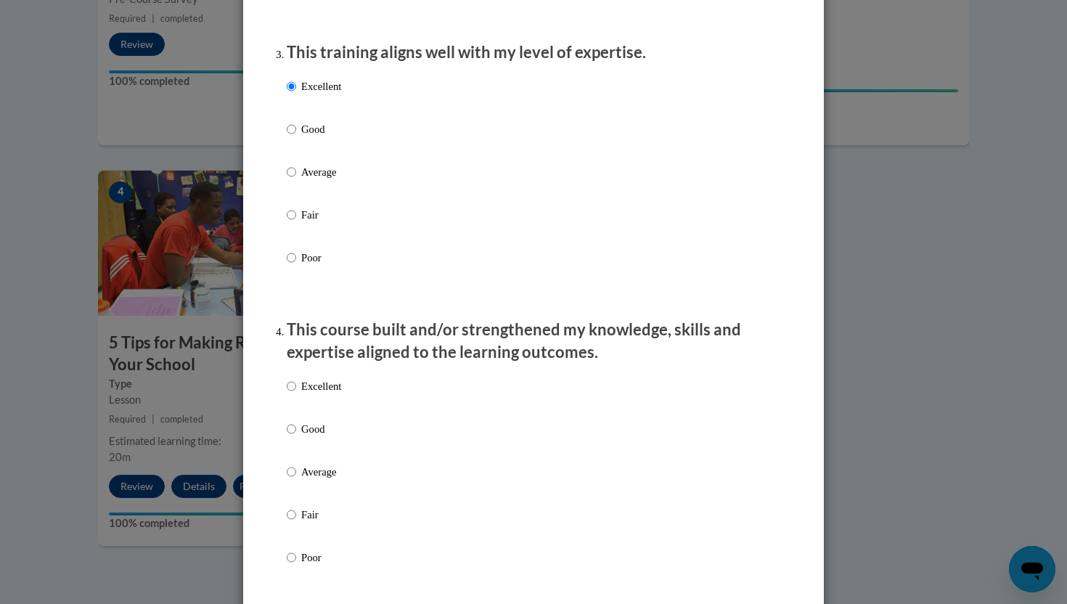
click at [313, 394] on p "Excellent" at bounding box center [321, 386] width 40 height 16
click at [296, 394] on input "Excellent" at bounding box center [291, 386] width 9 height 16
radio input "true"
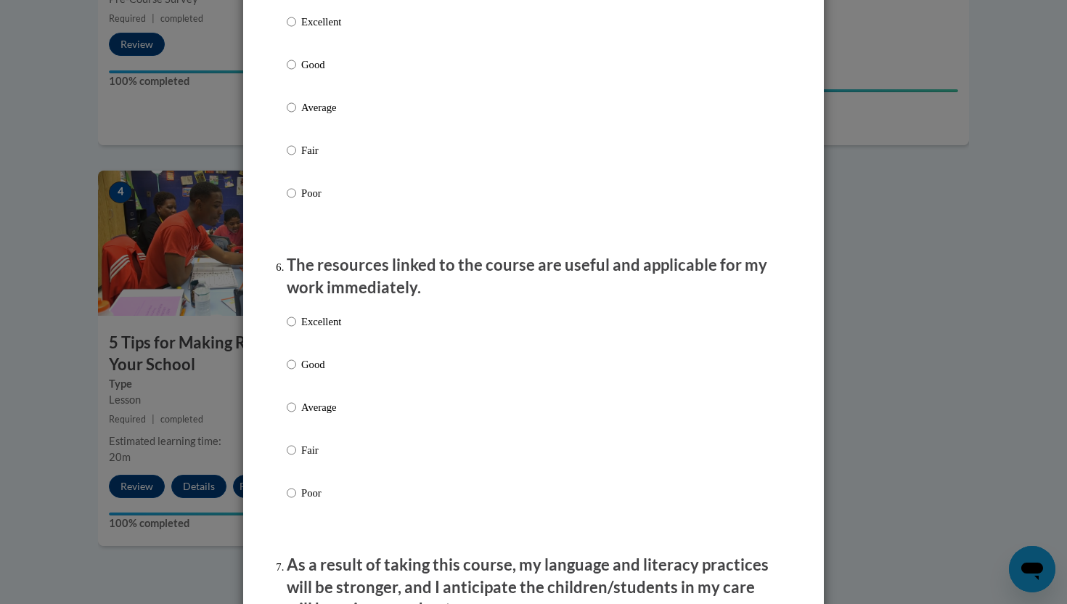
scroll to position [1372, 0]
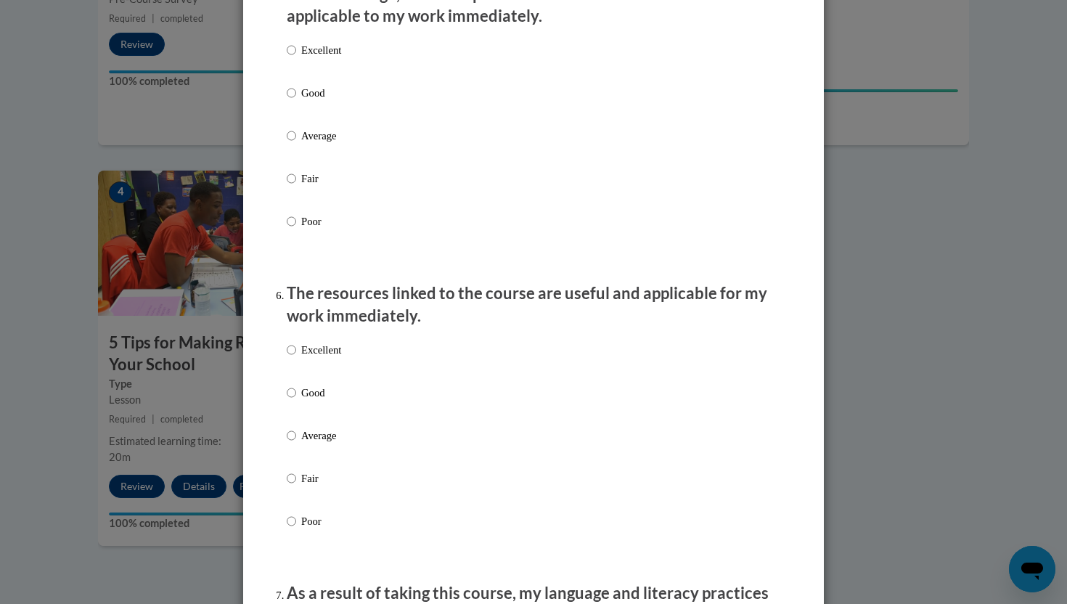
click at [327, 58] on p "Excellent" at bounding box center [321, 50] width 40 height 16
click at [296, 58] on input "Excellent" at bounding box center [291, 50] width 9 height 16
radio input "true"
click at [313, 327] on p "The resources linked to the course are useful and applicable for my work immedi…" at bounding box center [533, 304] width 493 height 45
click at [313, 356] on p "Excellent" at bounding box center [321, 350] width 40 height 16
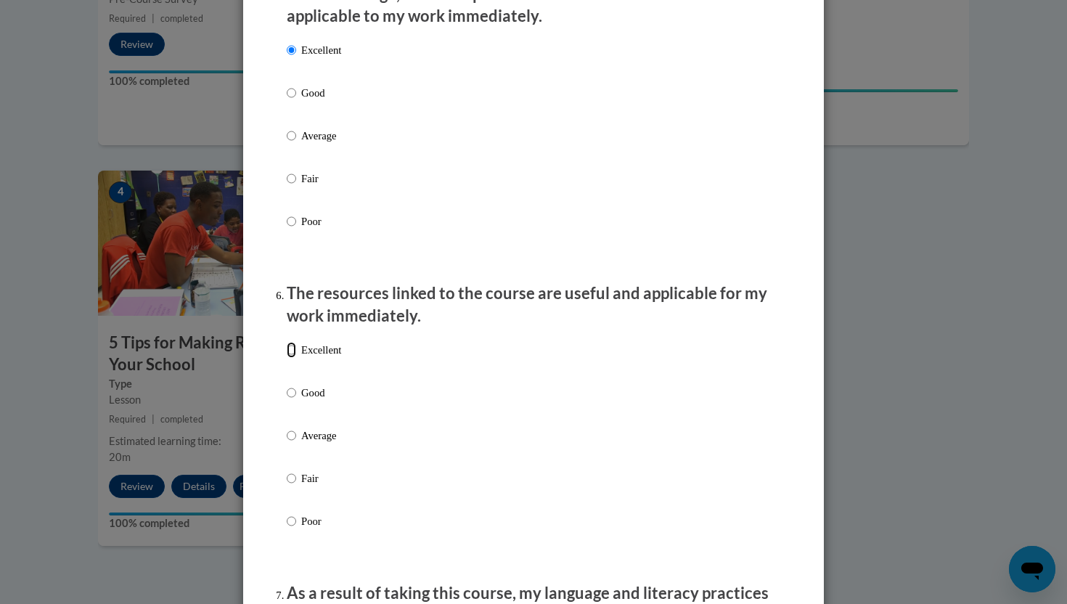
click at [296, 356] on input "Excellent" at bounding box center [291, 350] width 9 height 16
radio input "true"
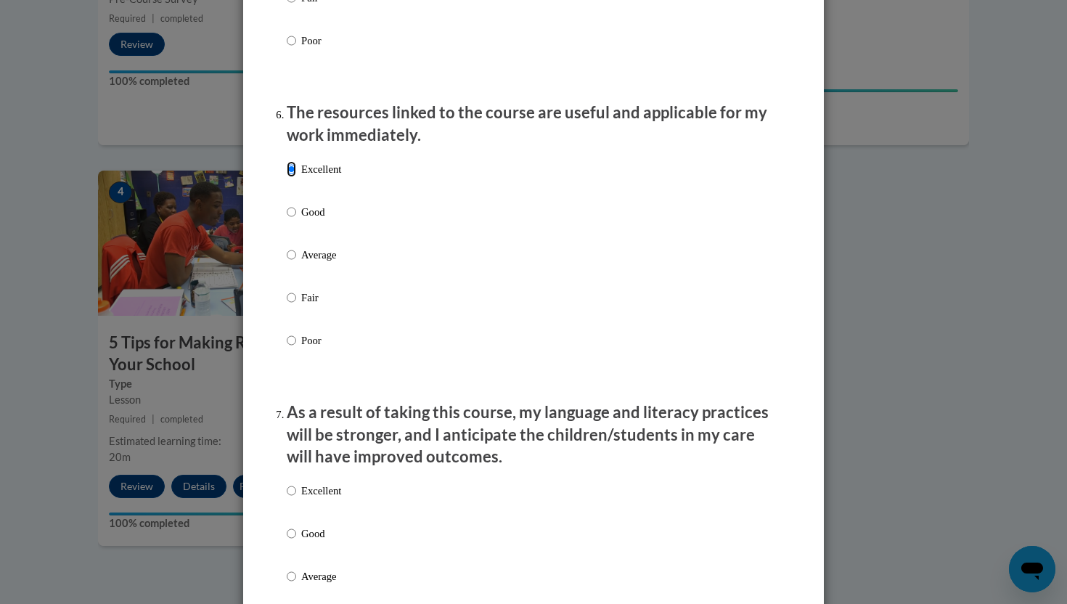
scroll to position [1648, 0]
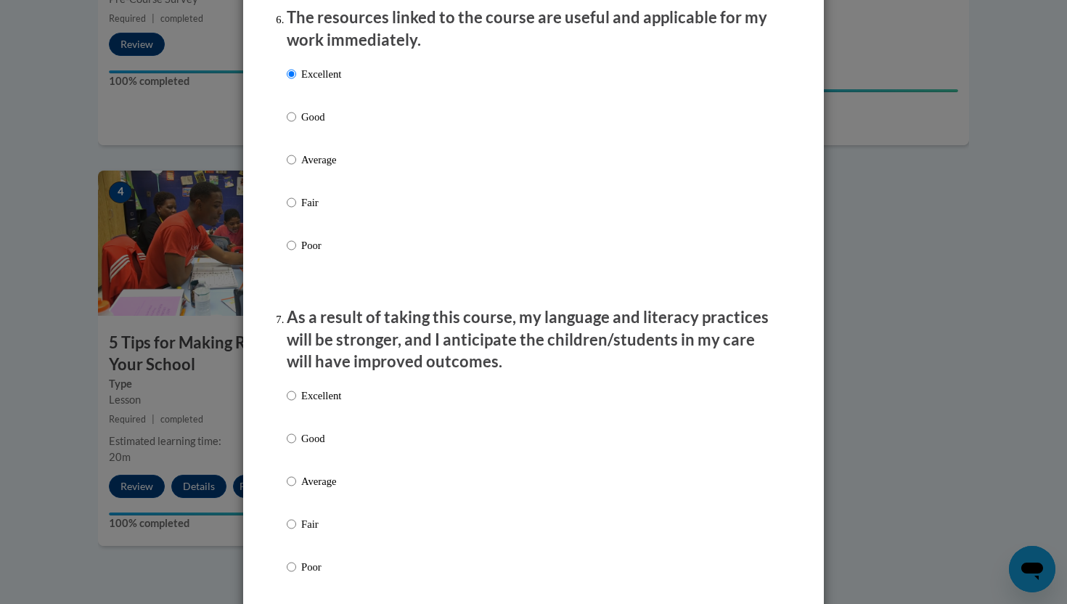
click at [308, 391] on li "As a result of taking this course, my language and literacy practices will be s…" at bounding box center [533, 461] width 493 height 311
click at [306, 403] on p "Excellent" at bounding box center [321, 396] width 40 height 16
click at [296, 403] on input "Excellent" at bounding box center [291, 396] width 9 height 16
radio input "true"
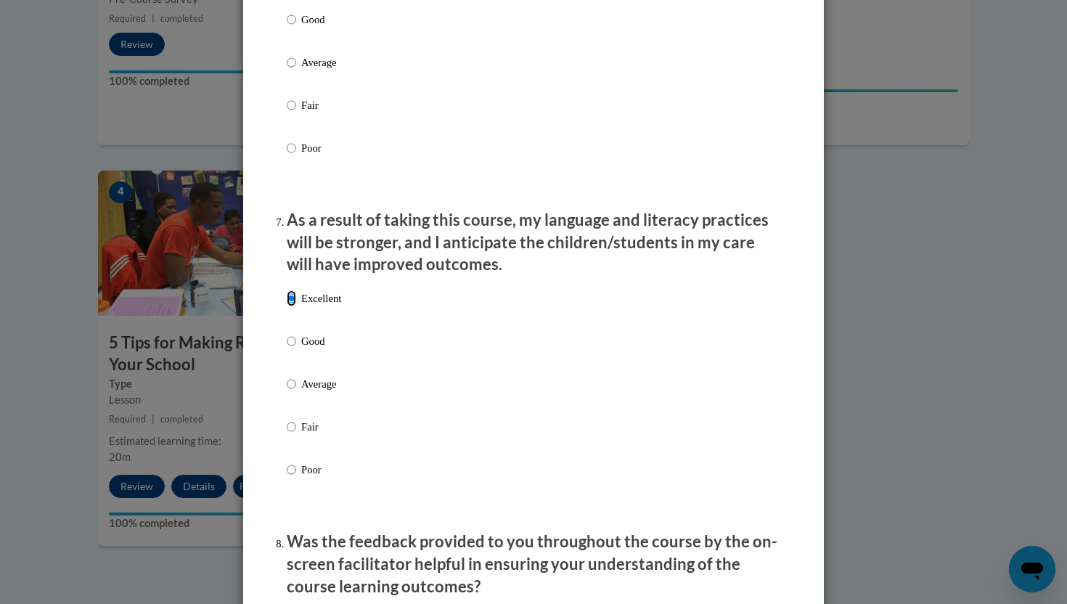
scroll to position [1891, 0]
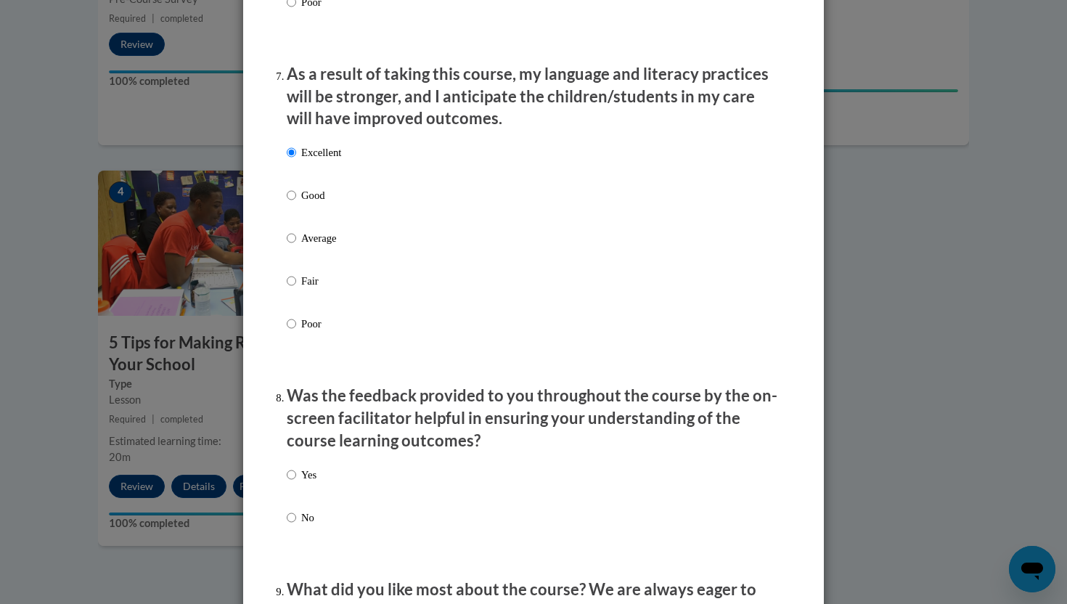
click at [303, 483] on p "Yes" at bounding box center [308, 475] width 15 height 16
click at [296, 483] on input "Yes" at bounding box center [291, 475] width 9 height 16
radio input "true"
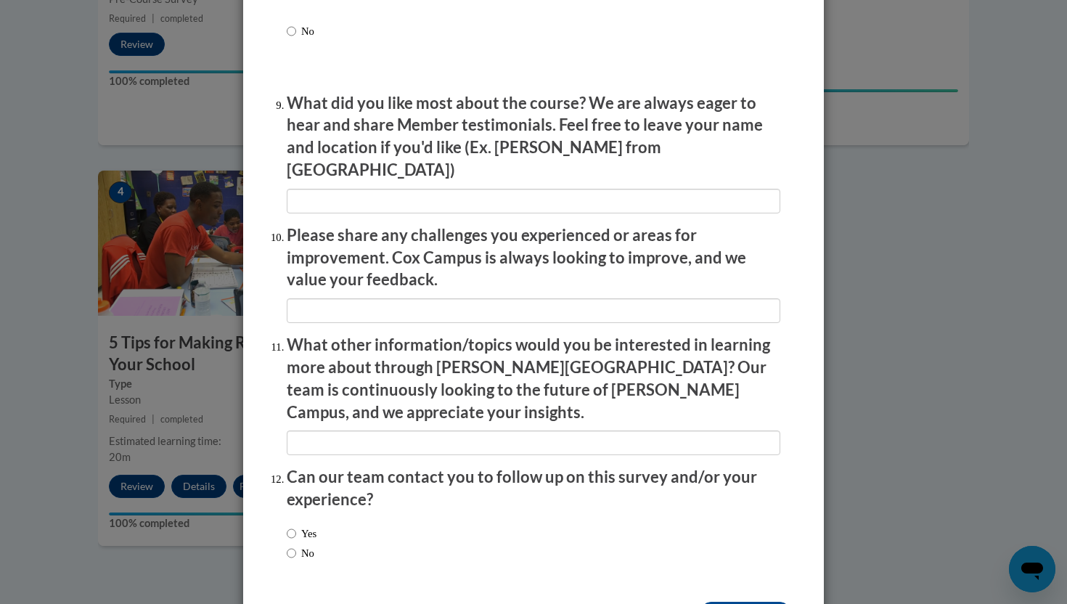
scroll to position [2415, 0]
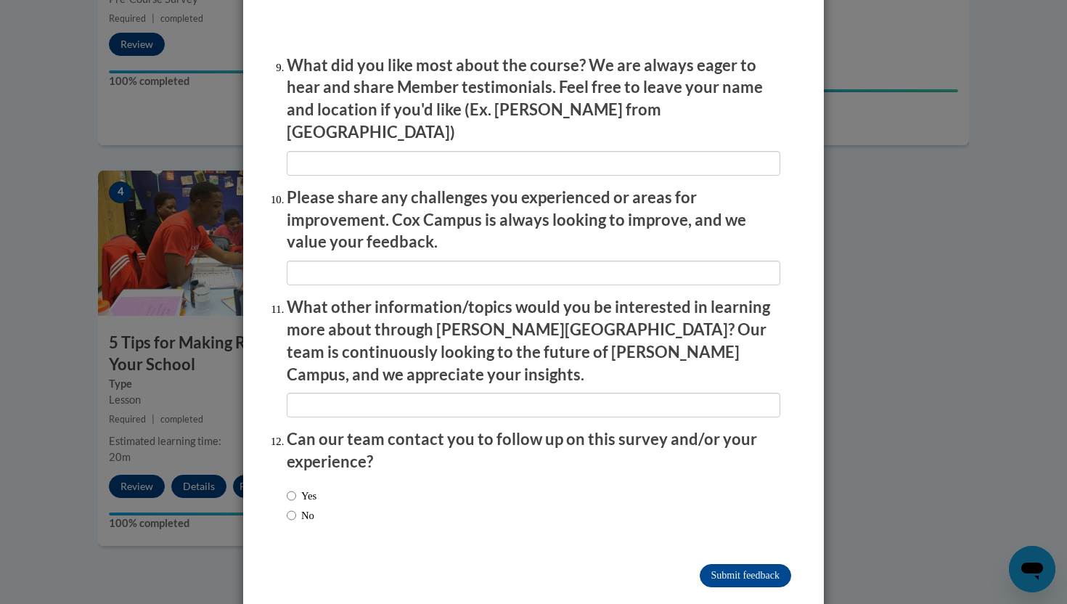
click at [309, 488] on label "Yes" at bounding box center [302, 496] width 30 height 16
click at [296, 488] on input "Yes" at bounding box center [291, 496] width 9 height 16
radio input "true"
click at [303, 493] on div "Yes No" at bounding box center [302, 505] width 30 height 50
click at [303, 491] on div "Yes No" at bounding box center [302, 505] width 30 height 50
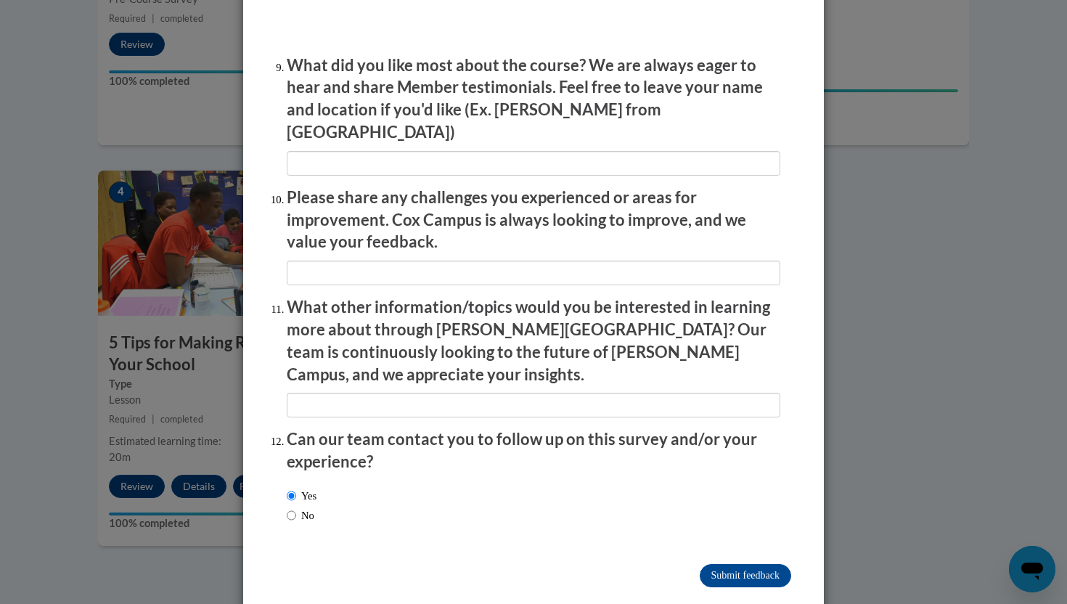
click at [303, 507] on label "No" at bounding box center [301, 515] width 28 height 16
click at [296, 507] on input "No" at bounding box center [291, 515] width 9 height 16
radio input "true"
click at [710, 564] on input "Submit feedback" at bounding box center [745, 575] width 91 height 23
